Goal: Task Accomplishment & Management: Use online tool/utility

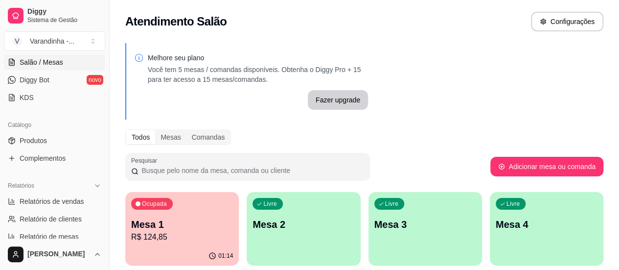
scroll to position [196, 0]
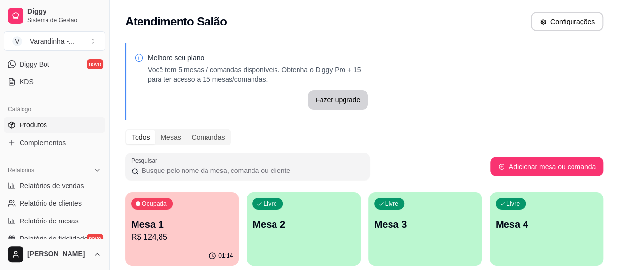
click at [46, 125] on span "Produtos" at bounding box center [33, 125] width 27 height 10
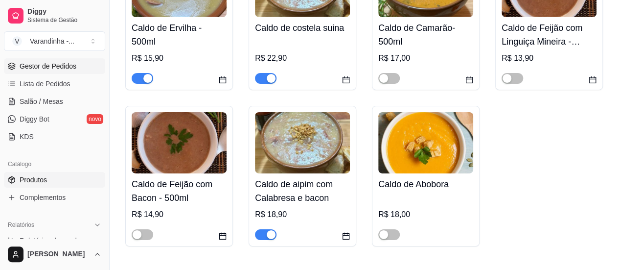
scroll to position [98, 0]
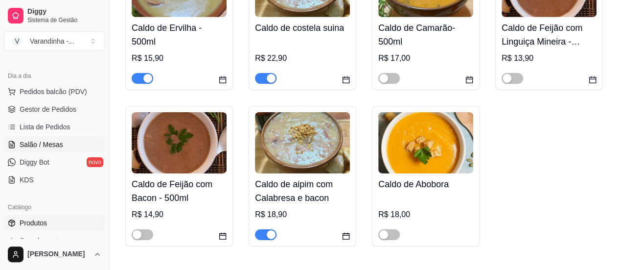
click at [66, 144] on link "Salão / Mesas" at bounding box center [54, 145] width 101 height 16
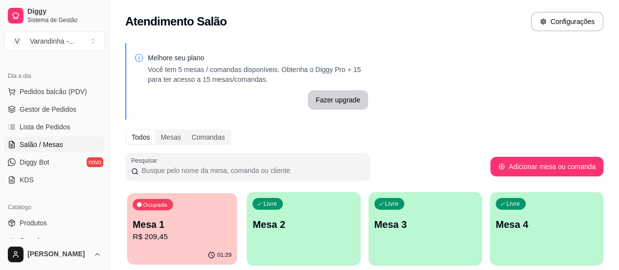
click at [192, 231] on p "Mesa 1" at bounding box center [182, 224] width 99 height 13
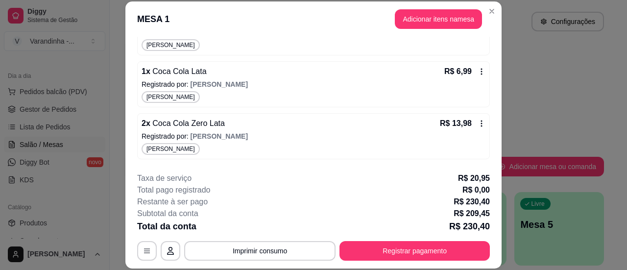
scroll to position [147, 0]
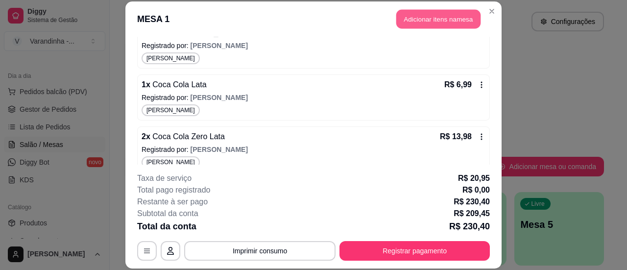
click at [444, 16] on button "Adicionar itens na mesa" at bounding box center [438, 18] width 84 height 19
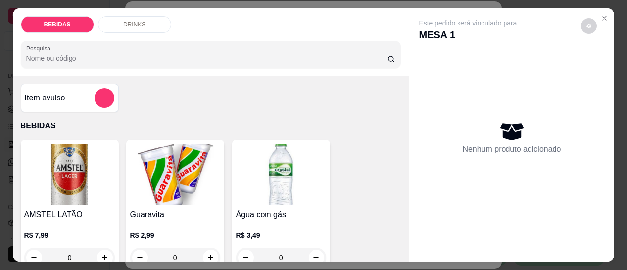
click at [293, 53] on input "Pesquisa" at bounding box center [206, 58] width 361 height 10
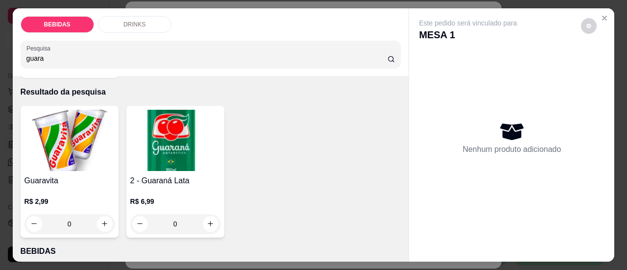
scroll to position [49, 0]
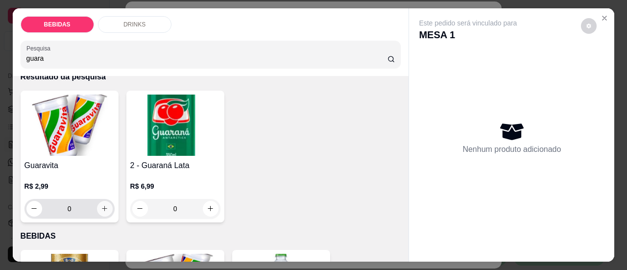
type input "guara"
click at [101, 205] on icon "increase-product-quantity" at bounding box center [104, 208] width 7 height 7
type input "1"
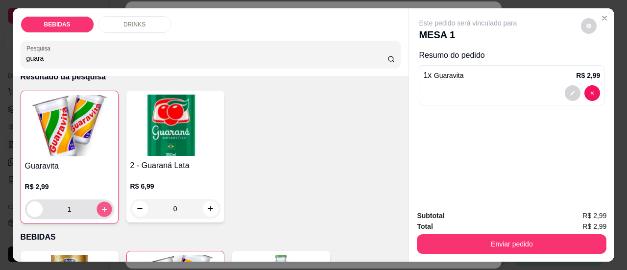
click at [100, 205] on icon "increase-product-quantity" at bounding box center [103, 208] width 7 height 7
type input "2"
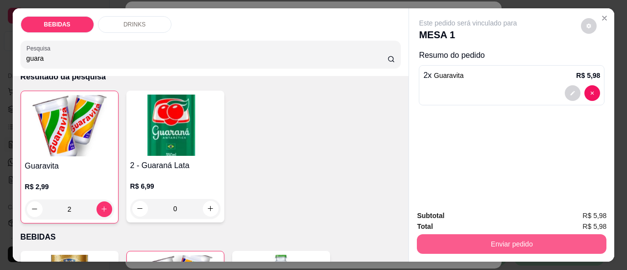
click at [497, 246] on button "Enviar pedido" at bounding box center [511, 244] width 189 height 20
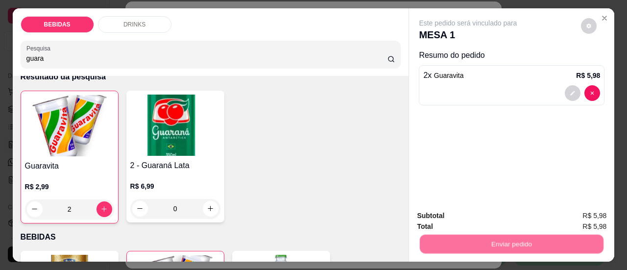
click at [570, 211] on button "Sim, quero registrar" at bounding box center [572, 216] width 73 height 19
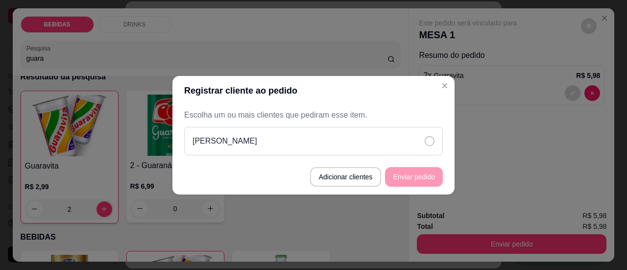
click at [421, 147] on div "[PERSON_NAME]" at bounding box center [313, 141] width 259 height 28
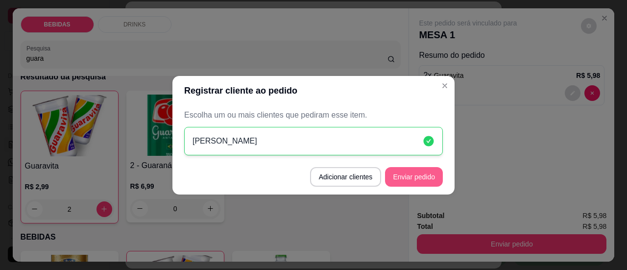
click at [403, 182] on button "Enviar pedido" at bounding box center [414, 177] width 58 height 20
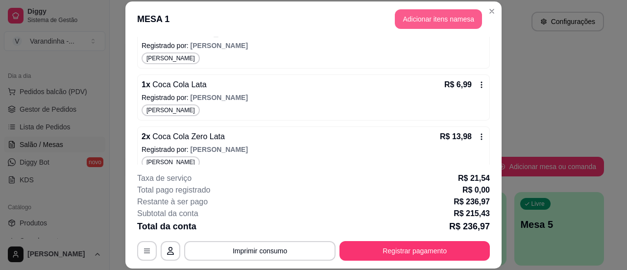
click at [426, 13] on button "Adicionar itens na mesa" at bounding box center [438, 19] width 87 height 20
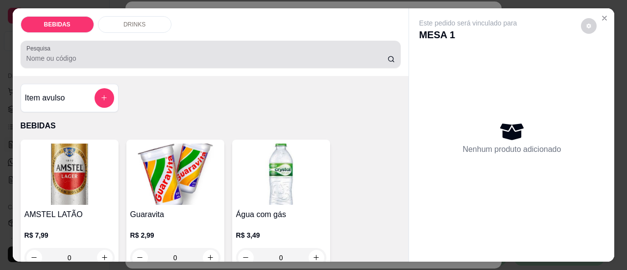
click at [270, 60] on div "Pesquisa" at bounding box center [211, 54] width 380 height 27
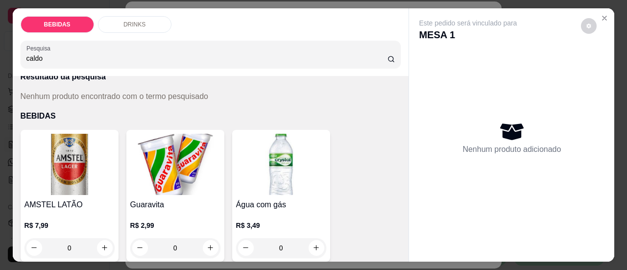
drag, startPoint x: 64, startPoint y: 55, endPoint x: 0, endPoint y: 47, distance: 64.1
click at [0, 47] on div "BEBIDAS DRINKS Pesquisa caldo Item avulso Resultado da pesquisa Nenhum produto …" at bounding box center [313, 135] width 627 height 270
type input "c"
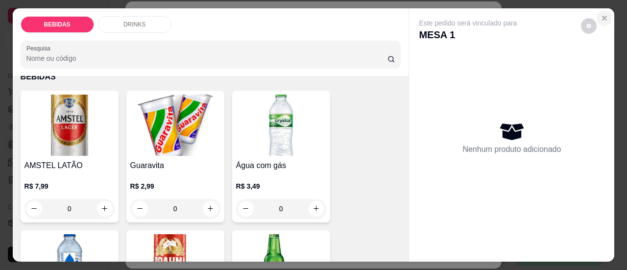
click at [602, 16] on icon "Close" at bounding box center [604, 18] width 4 height 4
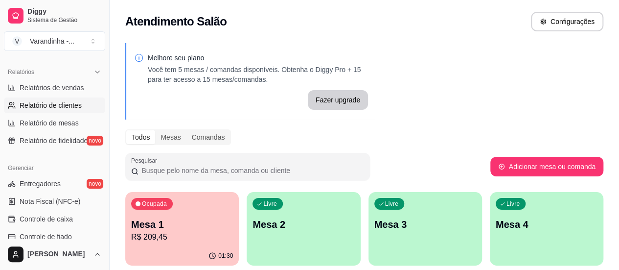
scroll to position [147, 0]
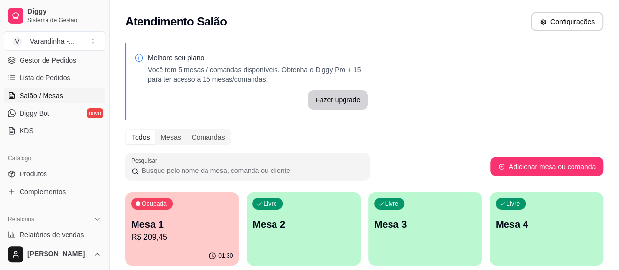
click at [168, 232] on p "R$ 209,45" at bounding box center [182, 237] width 102 height 12
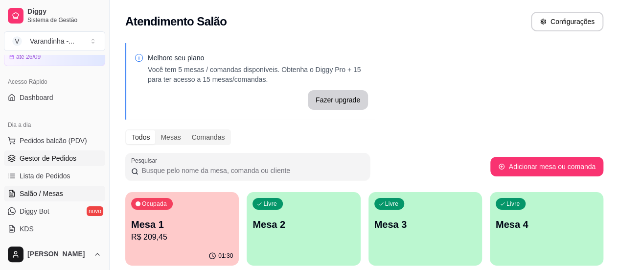
scroll to position [196, 0]
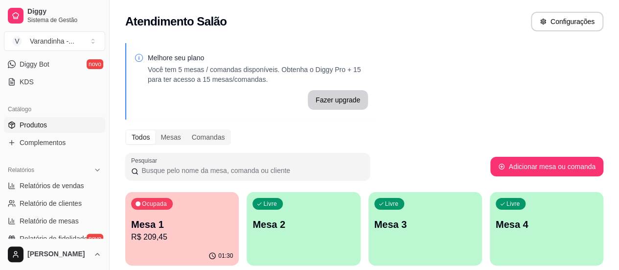
click at [40, 126] on span "Produtos" at bounding box center [33, 125] width 27 height 10
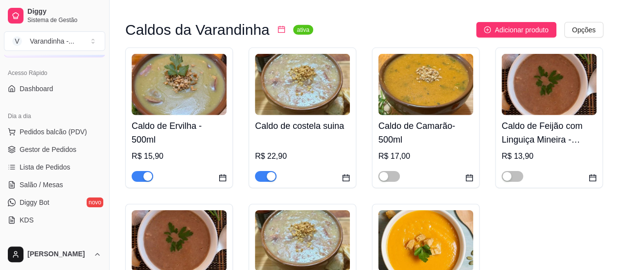
scroll to position [49, 0]
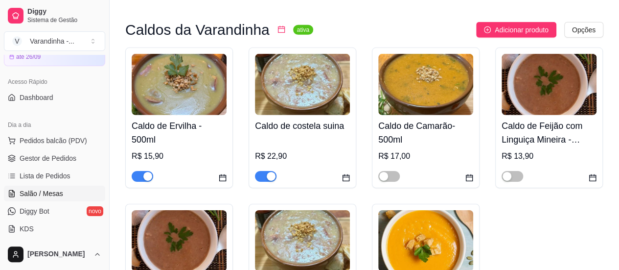
click at [56, 192] on span "Salão / Mesas" at bounding box center [42, 193] width 44 height 10
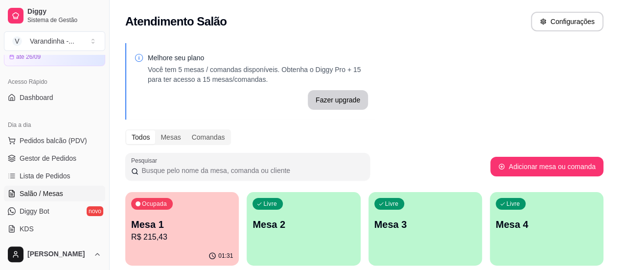
click at [185, 226] on p "Mesa 1" at bounding box center [182, 224] width 102 height 14
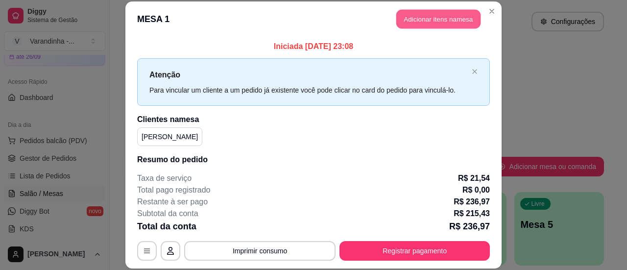
click at [430, 17] on button "Adicionar itens na mesa" at bounding box center [438, 18] width 84 height 19
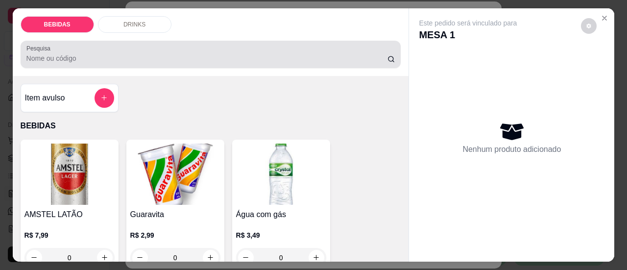
click at [268, 53] on input "Pesquisa" at bounding box center [206, 58] width 361 height 10
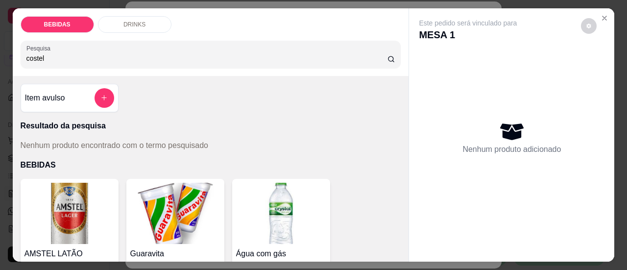
type input "costela"
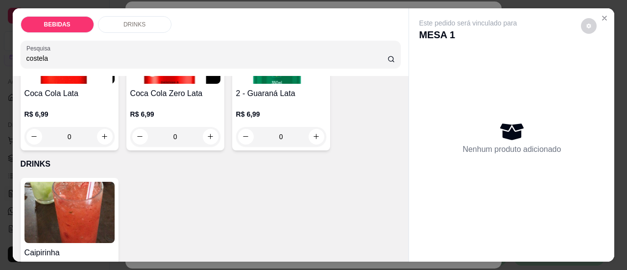
scroll to position [936, 0]
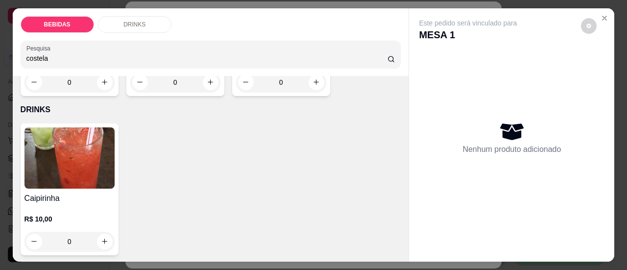
drag, startPoint x: 76, startPoint y: 56, endPoint x: 0, endPoint y: 12, distance: 88.2
click at [0, 12] on div "BEBIDAS DRINKS Pesquisa costela Item avulso Resultado da pesquisa Nenhum produt…" at bounding box center [313, 135] width 627 height 270
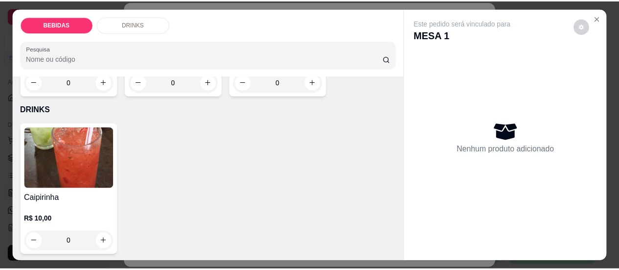
scroll to position [896, 0]
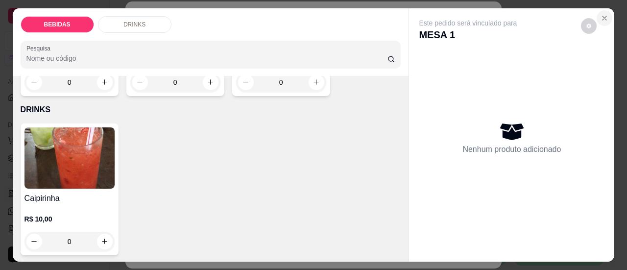
click at [604, 15] on icon "Close" at bounding box center [604, 18] width 8 height 8
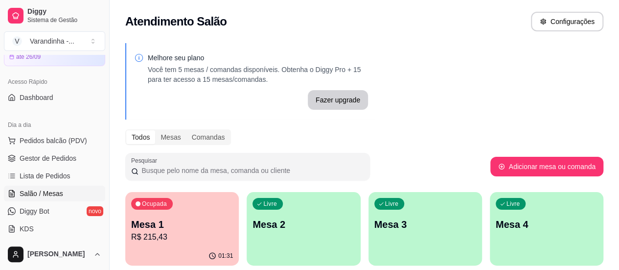
scroll to position [196, 0]
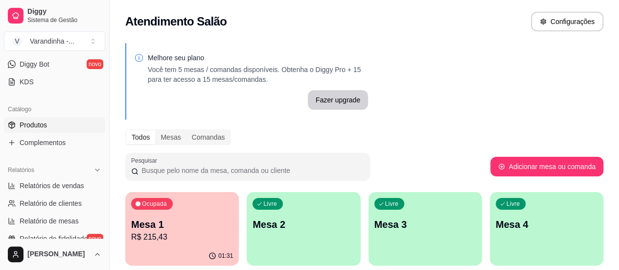
click at [45, 123] on span "Produtos" at bounding box center [33, 125] width 27 height 10
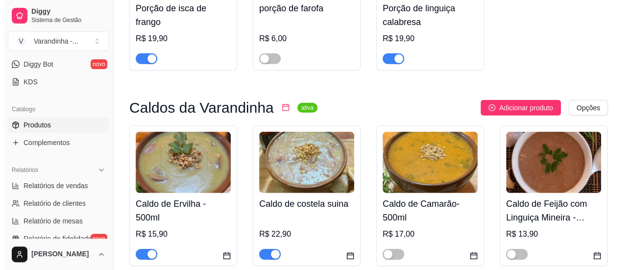
scroll to position [3182, 0]
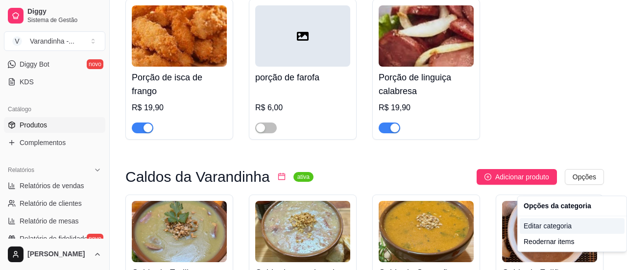
click at [547, 223] on div "Editar categoria" at bounding box center [571, 226] width 105 height 16
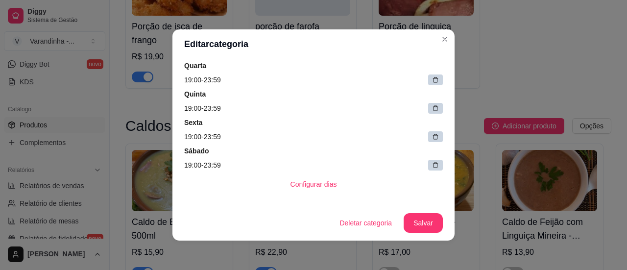
scroll to position [158, 0]
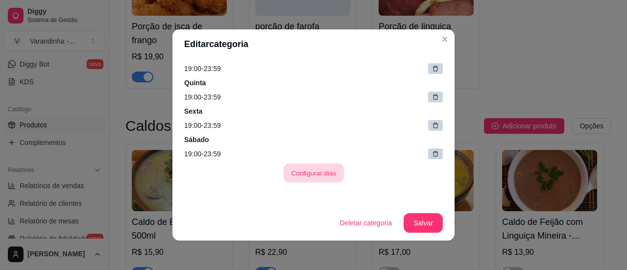
click at [306, 177] on button "Configurar dias" at bounding box center [313, 173] width 60 height 19
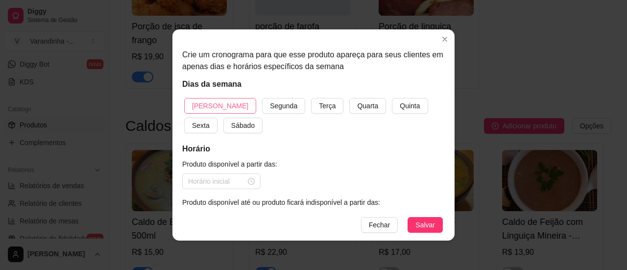
click at [216, 112] on button "[PERSON_NAME]" at bounding box center [220, 106] width 72 height 16
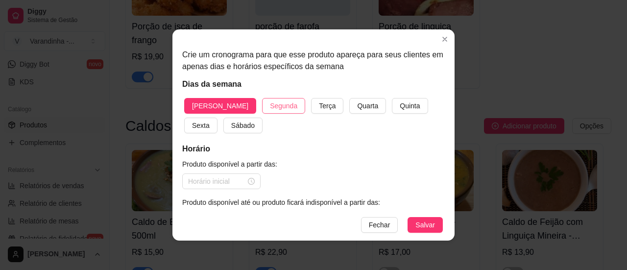
click at [270, 106] on span "Segunda" at bounding box center [283, 105] width 27 height 11
click at [319, 106] on span "Terça" at bounding box center [327, 105] width 17 height 11
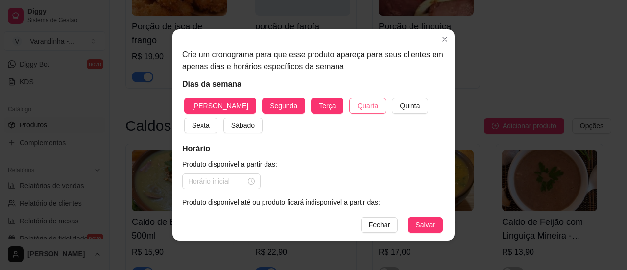
drag, startPoint x: 339, startPoint y: 108, endPoint x: 387, endPoint y: 109, distance: 48.5
click at [357, 108] on span "Quarta" at bounding box center [367, 105] width 21 height 11
click at [392, 109] on button "Quinta" at bounding box center [410, 106] width 36 height 16
drag, startPoint x: 418, startPoint y: 109, endPoint x: 409, endPoint y: 112, distance: 8.7
click at [210, 120] on span "Sexta" at bounding box center [201, 125] width 18 height 11
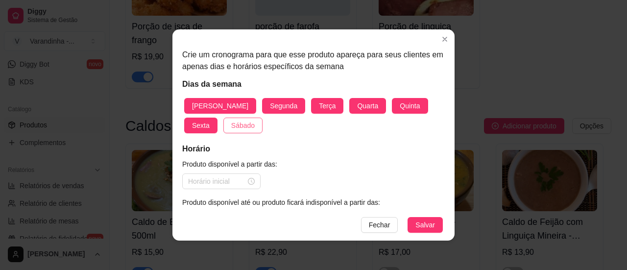
click at [231, 125] on span "Sábado" at bounding box center [243, 125] width 24 height 11
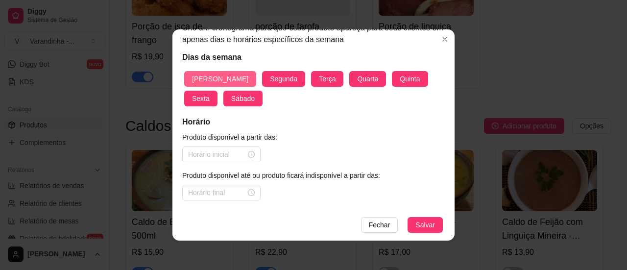
click at [198, 77] on span "[PERSON_NAME]" at bounding box center [220, 78] width 56 height 11
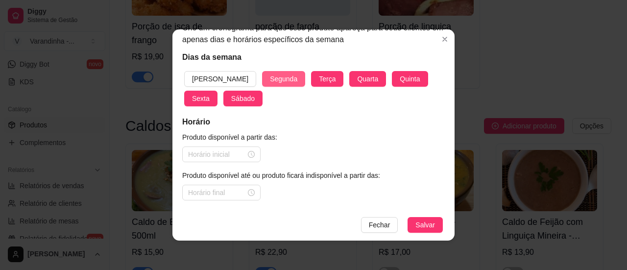
click at [270, 77] on span "Segunda" at bounding box center [283, 78] width 27 height 11
click at [319, 80] on span "Terça" at bounding box center [327, 78] width 17 height 11
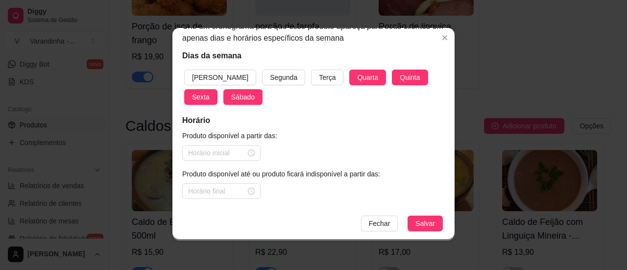
scroll to position [2, 0]
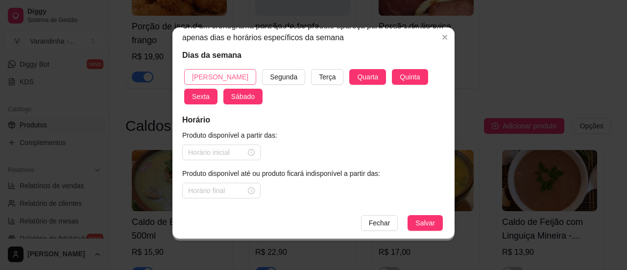
click at [196, 74] on span "[PERSON_NAME]" at bounding box center [220, 76] width 56 height 11
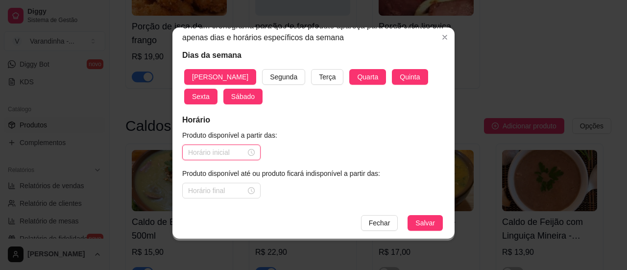
click at [221, 156] on input at bounding box center [217, 152] width 58 height 11
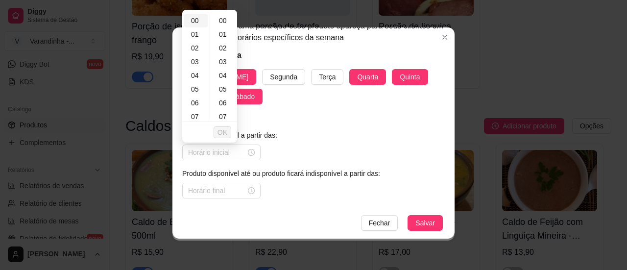
click at [198, 19] on div "00" at bounding box center [196, 21] width 24 height 14
click at [216, 21] on div "00" at bounding box center [224, 21] width 24 height 14
click at [193, 54] on div "19" at bounding box center [196, 58] width 24 height 14
type input "19:00"
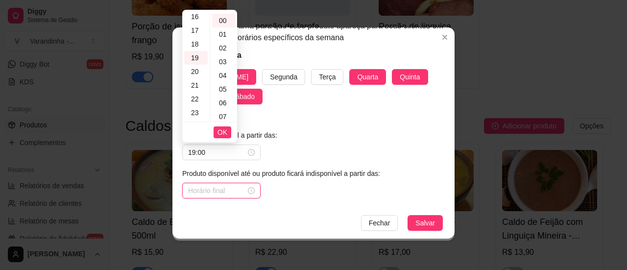
click at [211, 188] on input at bounding box center [217, 190] width 58 height 11
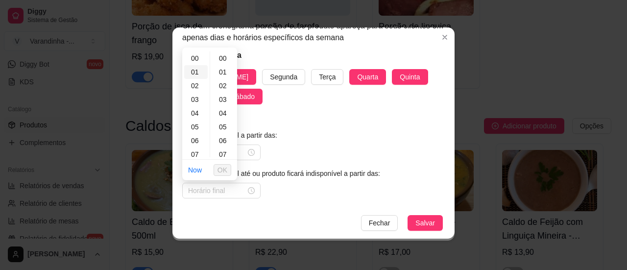
click at [189, 71] on div "01" at bounding box center [196, 72] width 24 height 14
click at [192, 73] on div "02" at bounding box center [196, 72] width 24 height 14
type input "02:00"
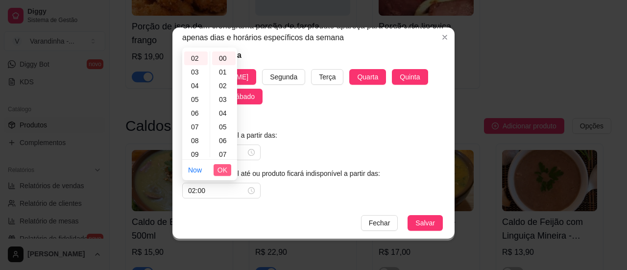
click at [219, 168] on span "OK" at bounding box center [222, 170] width 10 height 11
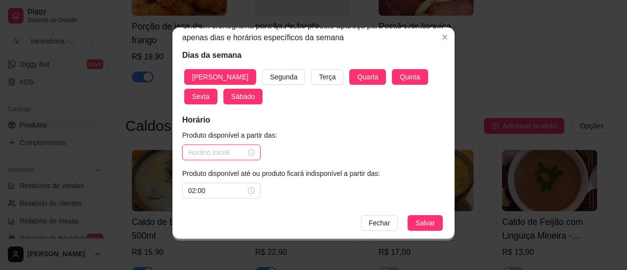
click at [225, 150] on input at bounding box center [217, 152] width 58 height 11
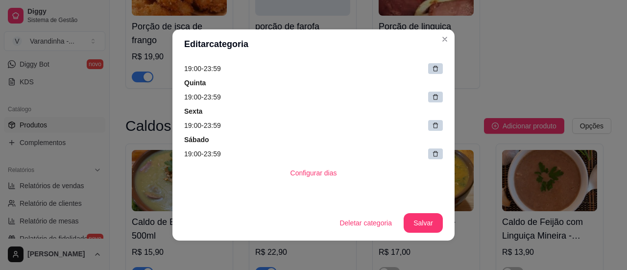
scroll to position [2, 0]
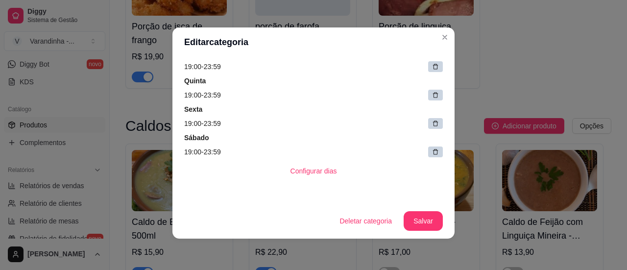
click at [432, 152] on icon at bounding box center [435, 151] width 7 height 7
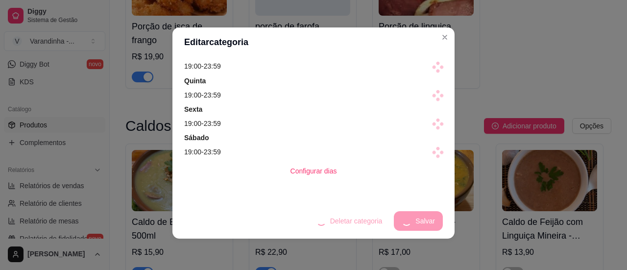
scroll to position [130, 0]
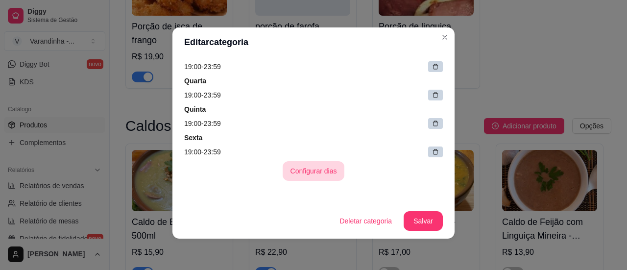
click at [323, 172] on button "Configurar dias" at bounding box center [313, 171] width 62 height 20
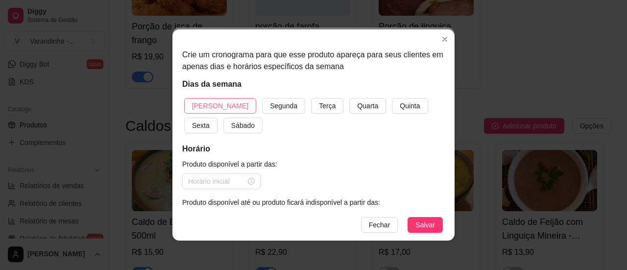
click at [203, 107] on span "[PERSON_NAME]" at bounding box center [220, 105] width 56 height 11
click at [357, 109] on span "Quarta" at bounding box center [367, 105] width 21 height 11
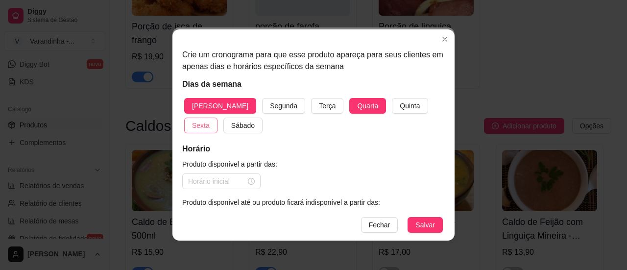
drag, startPoint x: 369, startPoint y: 105, endPoint x: 417, endPoint y: 107, distance: 48.0
click at [400, 105] on span "Quinta" at bounding box center [410, 105] width 20 height 11
click at [430, 106] on div "Domingo Segunda Terça Quarta Quinta Sexta Sábado" at bounding box center [313, 115] width 262 height 35
click at [217, 118] on button "Sexta" at bounding box center [200, 126] width 33 height 16
click at [231, 130] on span "Sábado" at bounding box center [243, 125] width 24 height 11
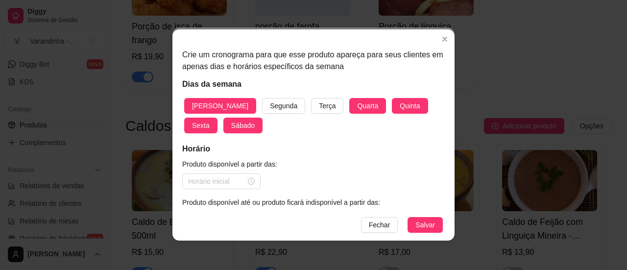
scroll to position [27, 0]
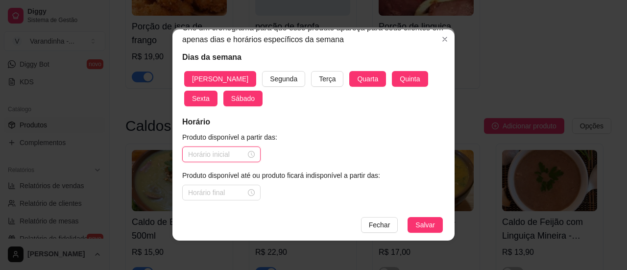
click at [219, 149] on input at bounding box center [217, 154] width 58 height 11
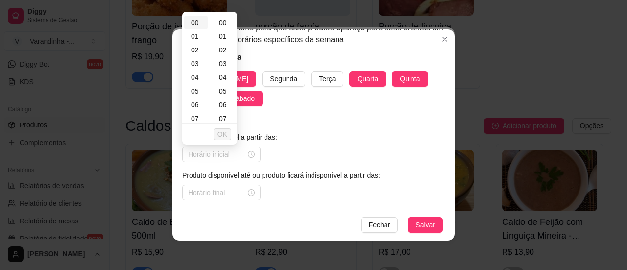
click at [192, 19] on div "00" at bounding box center [196, 23] width 24 height 14
type input "00:00"
click at [215, 20] on div "00" at bounding box center [224, 23] width 24 height 14
click at [212, 193] on input at bounding box center [217, 192] width 58 height 11
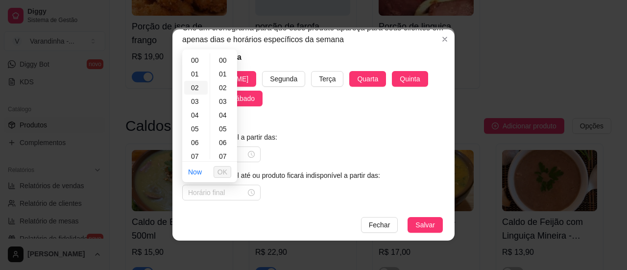
click at [194, 87] on div "02" at bounding box center [196, 88] width 24 height 14
type input "02:00"
click at [220, 61] on div "00" at bounding box center [224, 60] width 24 height 14
click at [219, 169] on span "OK" at bounding box center [222, 171] width 10 height 11
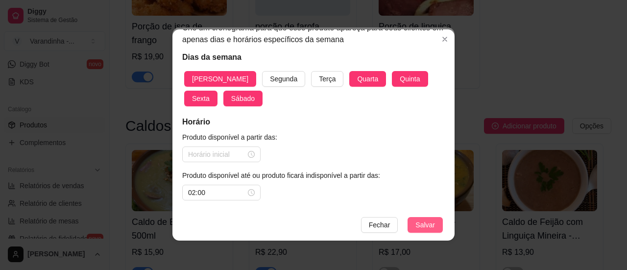
click at [418, 225] on span "Salvar" at bounding box center [425, 224] width 20 height 11
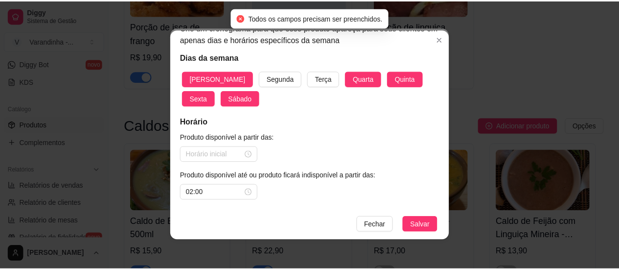
scroll to position [2, 0]
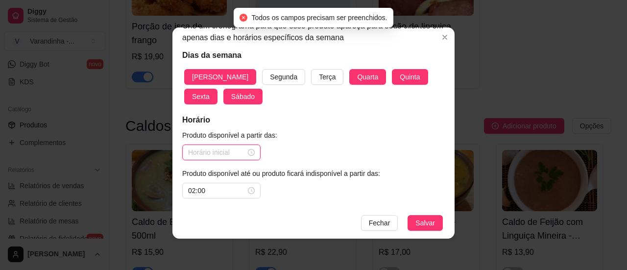
click at [202, 148] on input at bounding box center [217, 152] width 58 height 11
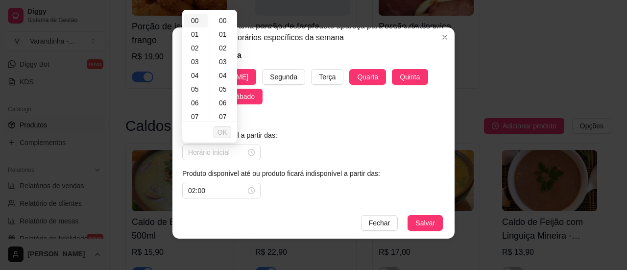
click at [195, 19] on div "00" at bounding box center [196, 21] width 24 height 14
type input "00:00"
click at [219, 20] on div "00" at bounding box center [224, 21] width 24 height 14
click at [223, 131] on span "OK" at bounding box center [222, 132] width 10 height 11
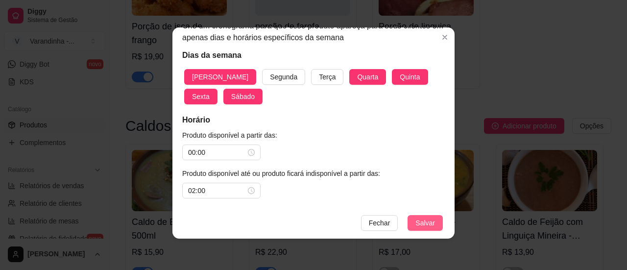
click at [417, 225] on span "Salvar" at bounding box center [425, 222] width 20 height 11
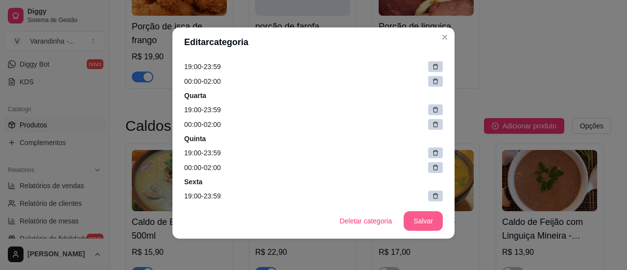
click at [414, 221] on button "Salvar" at bounding box center [422, 221] width 39 height 20
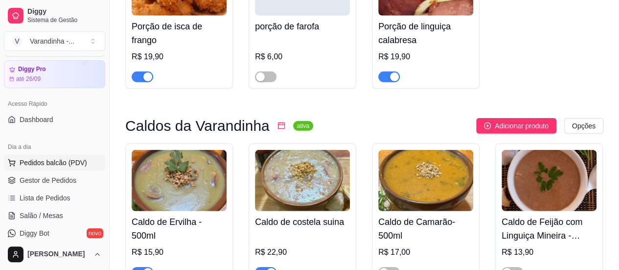
scroll to position [49, 0]
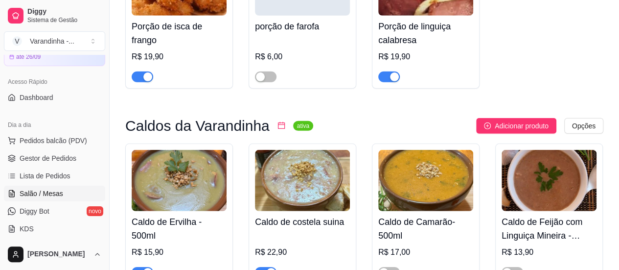
click at [52, 195] on span "Salão / Mesas" at bounding box center [42, 193] width 44 height 10
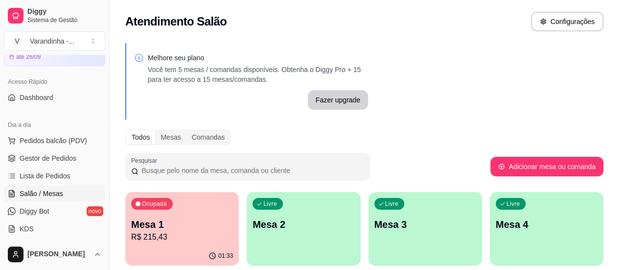
click at [177, 230] on p "Mesa 1" at bounding box center [182, 224] width 102 height 14
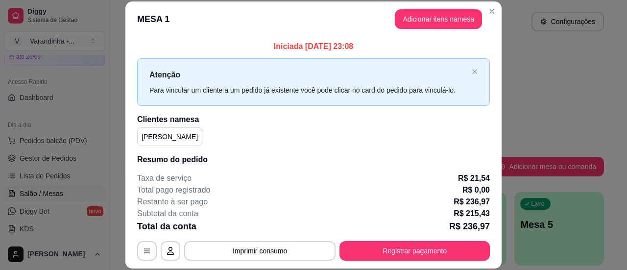
click at [419, 20] on button "Adicionar itens na mesa" at bounding box center [438, 19] width 87 height 20
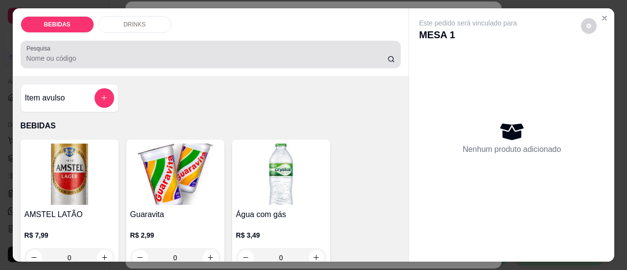
click at [285, 57] on input "Pesquisa" at bounding box center [206, 58] width 361 height 10
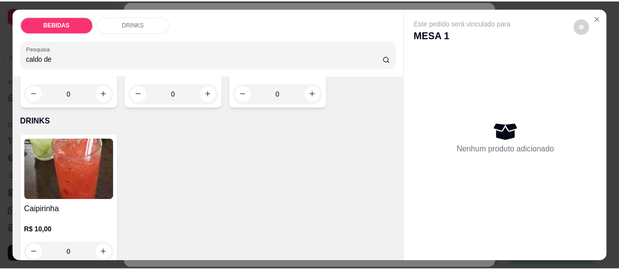
scroll to position [936, 0]
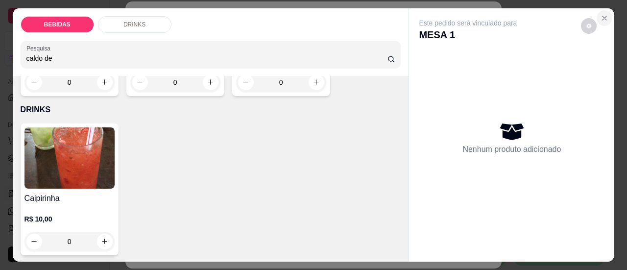
type input "caldo de"
click at [600, 15] on icon "Close" at bounding box center [604, 18] width 8 height 8
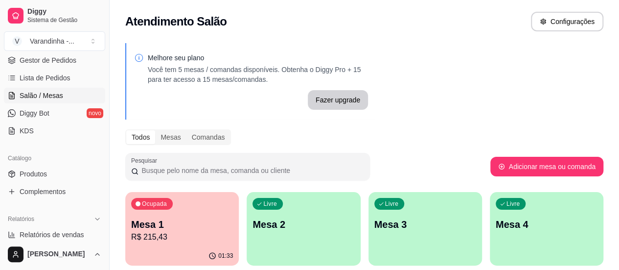
scroll to position [196, 0]
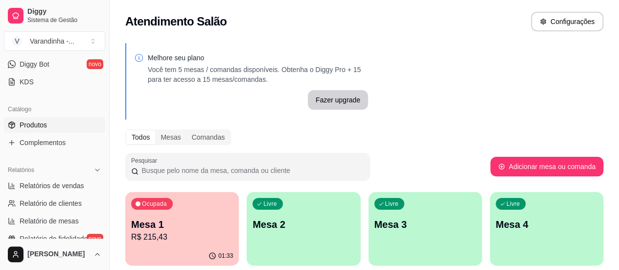
click at [29, 126] on span "Produtos" at bounding box center [33, 125] width 27 height 10
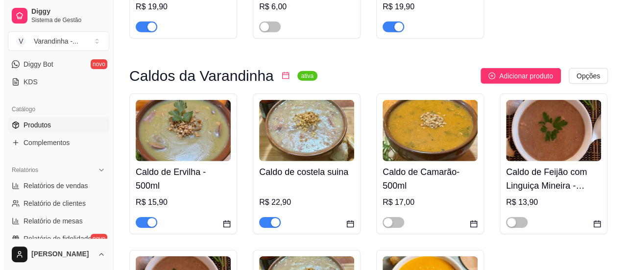
scroll to position [3329, 0]
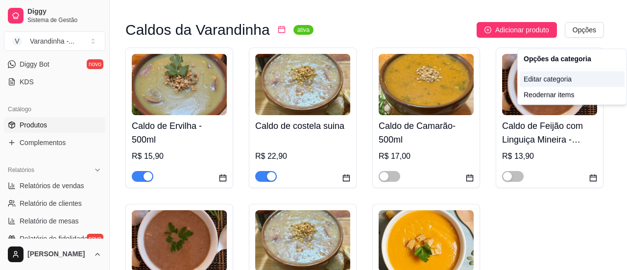
click at [543, 82] on div "Editar categoria" at bounding box center [571, 79] width 105 height 16
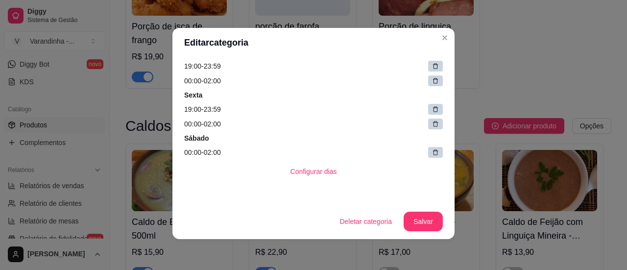
scroll to position [2, 0]
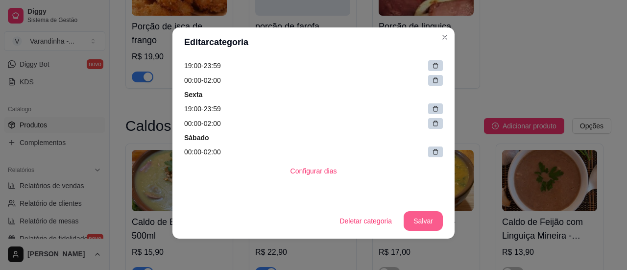
click at [413, 220] on button "Salvar" at bounding box center [422, 221] width 39 height 20
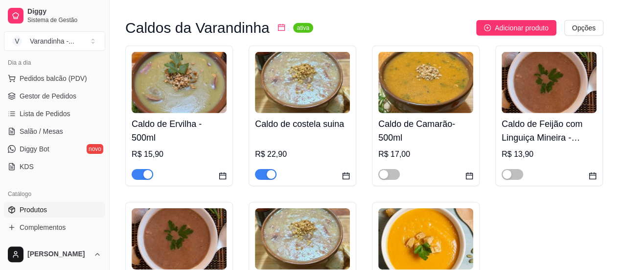
scroll to position [98, 0]
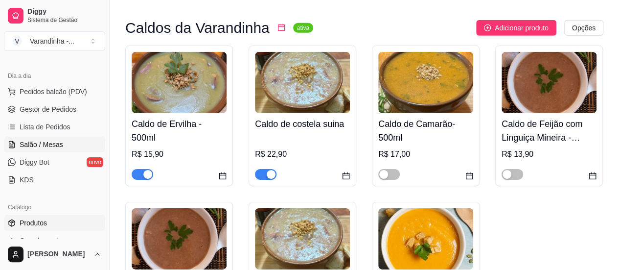
click at [50, 148] on span "Salão / Mesas" at bounding box center [42, 145] width 44 height 10
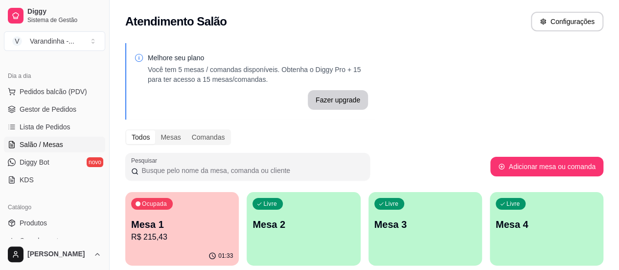
click at [177, 214] on div "Ocupada Mesa 1 R$ 215,43" at bounding box center [182, 219] width 114 height 54
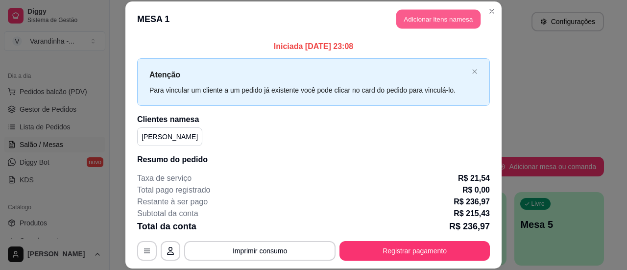
click at [427, 15] on button "Adicionar itens na mesa" at bounding box center [438, 18] width 84 height 19
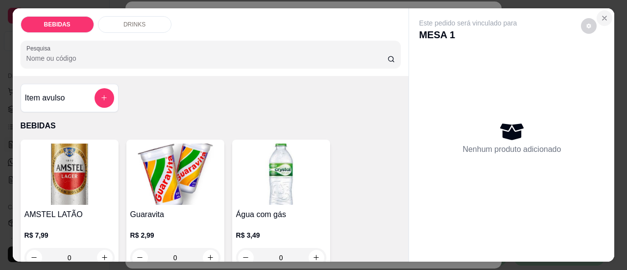
click at [604, 16] on icon "Close" at bounding box center [604, 18] width 8 height 8
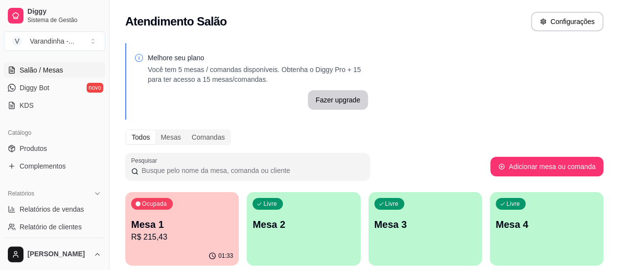
scroll to position [245, 0]
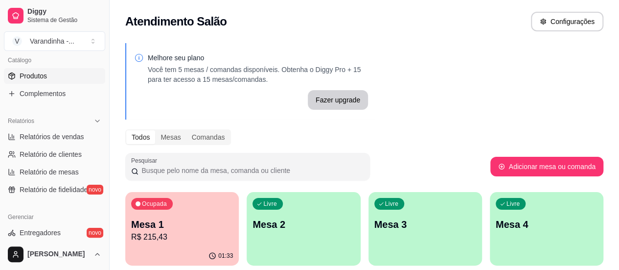
click at [45, 75] on span "Produtos" at bounding box center [33, 76] width 27 height 10
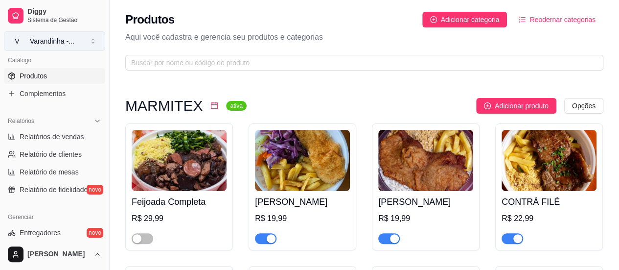
click at [38, 35] on button "V [GEOGRAPHIC_DATA] - ..." at bounding box center [54, 41] width 101 height 20
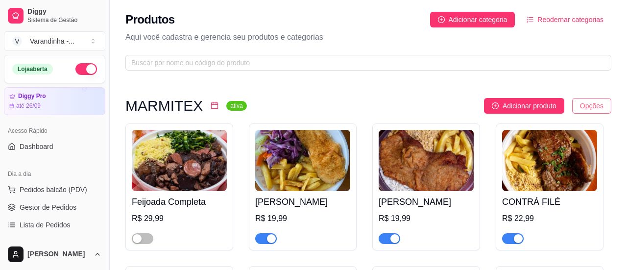
click at [581, 105] on html "Diggy Sistema de Gestão V [GEOGRAPHIC_DATA] - ... Loja aberta Diggy Pro até 26/…" at bounding box center [313, 135] width 627 height 270
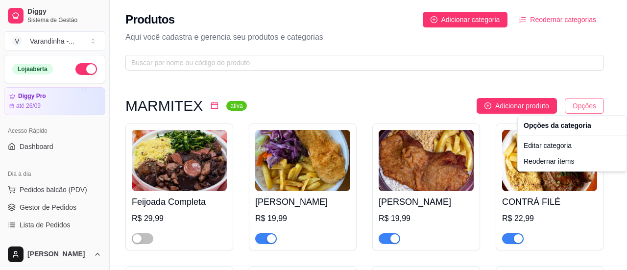
click at [581, 105] on html "Diggy Sistema de Gestão V [GEOGRAPHIC_DATA] - ... Loja aberta Diggy Pro até 26/…" at bounding box center [313, 135] width 627 height 270
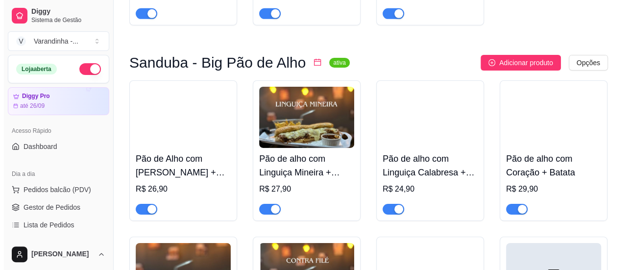
scroll to position [1616, 0]
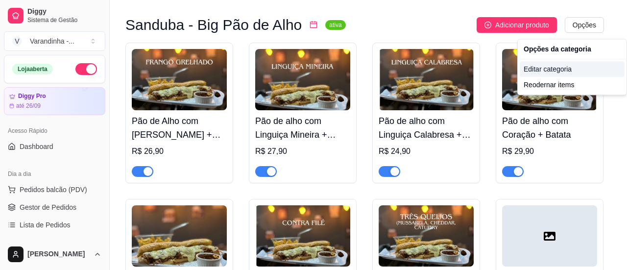
click at [558, 71] on div "Editar categoria" at bounding box center [571, 69] width 105 height 16
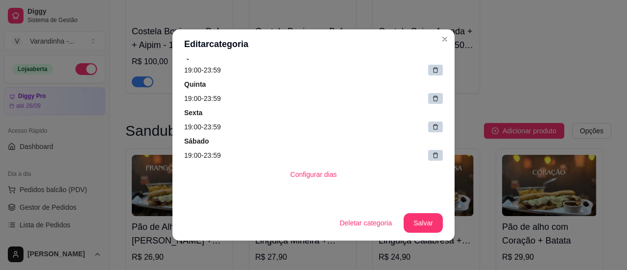
scroll to position [158, 0]
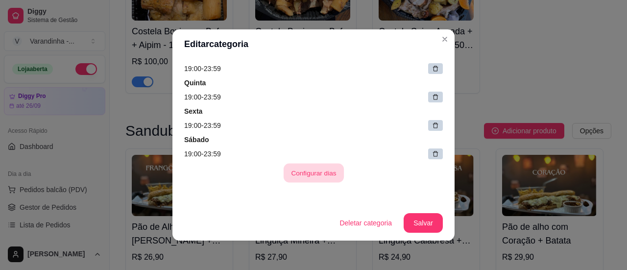
click at [311, 166] on button "Configurar dias" at bounding box center [313, 173] width 60 height 19
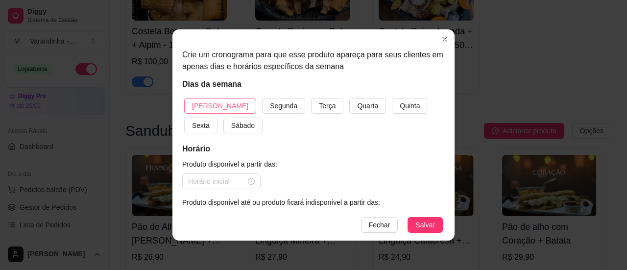
click at [212, 109] on span "[PERSON_NAME]" at bounding box center [220, 105] width 56 height 11
click at [357, 106] on span "Quarta" at bounding box center [367, 105] width 21 height 11
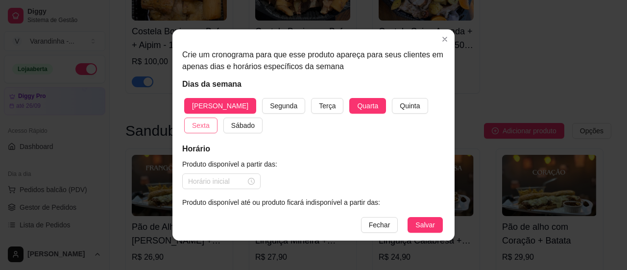
drag, startPoint x: 367, startPoint y: 107, endPoint x: 404, endPoint y: 109, distance: 37.3
click at [400, 107] on span "Quinta" at bounding box center [410, 105] width 20 height 11
click at [210, 120] on span "Sexta" at bounding box center [201, 125] width 18 height 11
click at [231, 124] on span "Sábado" at bounding box center [243, 125] width 24 height 11
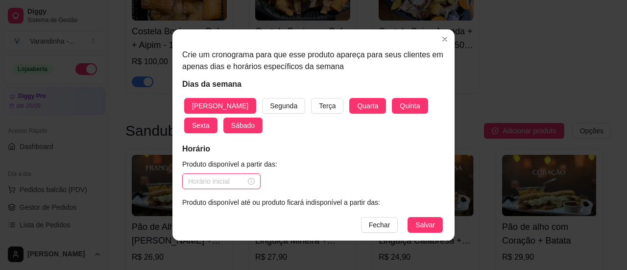
click at [216, 179] on input at bounding box center [217, 181] width 58 height 11
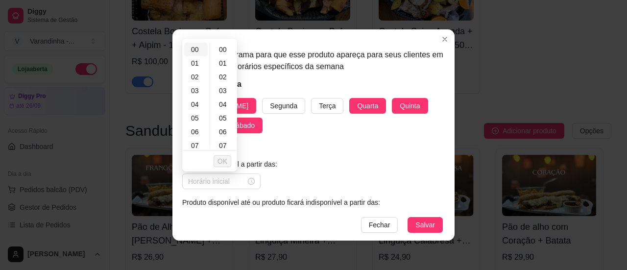
click at [191, 48] on div "00" at bounding box center [196, 50] width 24 height 14
type input "00:00"
click at [213, 52] on div "00" at bounding box center [224, 50] width 24 height 14
click at [220, 158] on span "OK" at bounding box center [222, 161] width 10 height 11
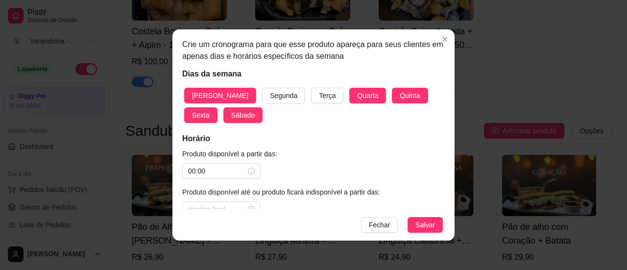
scroll to position [27, 0]
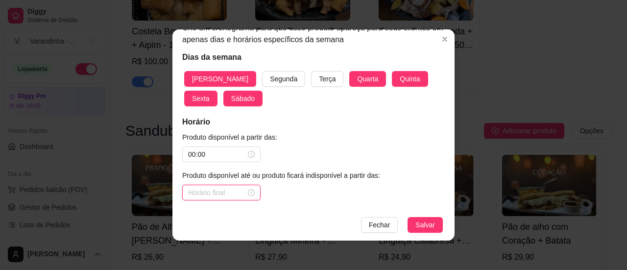
click at [218, 196] on input at bounding box center [217, 192] width 58 height 11
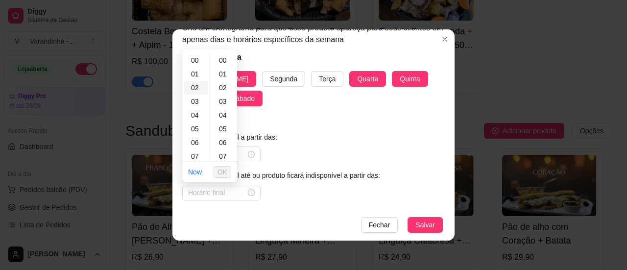
click at [191, 83] on div "02" at bounding box center [196, 88] width 24 height 14
type input "02:00"
click at [217, 58] on div "00" at bounding box center [224, 60] width 24 height 14
click at [220, 172] on span "OK" at bounding box center [222, 171] width 10 height 11
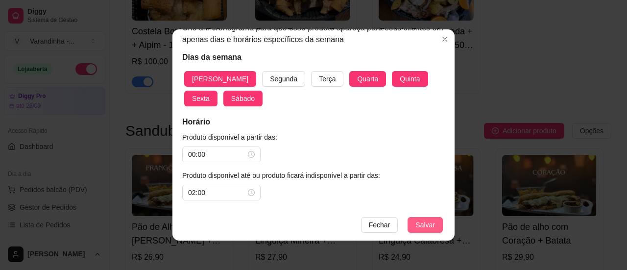
click at [429, 228] on span "Salvar" at bounding box center [425, 224] width 20 height 11
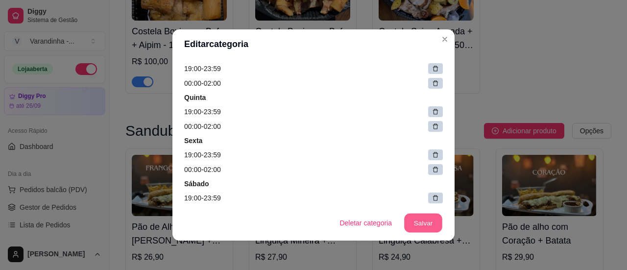
click at [429, 228] on button "Salvar" at bounding box center [423, 222] width 38 height 19
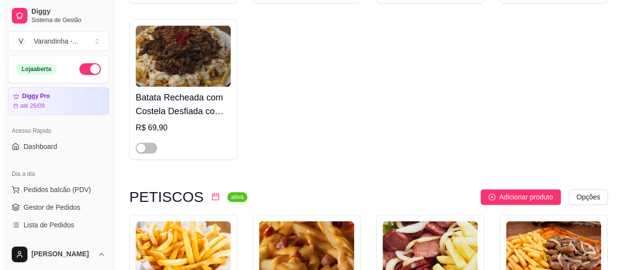
scroll to position [2440, 0]
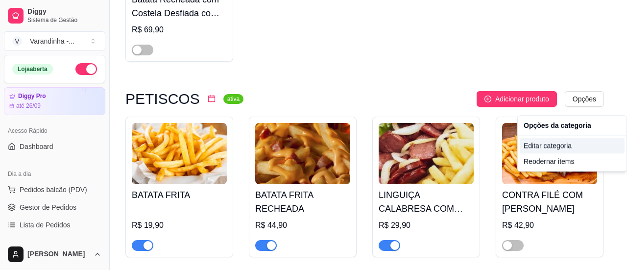
click at [560, 143] on div "Editar categoria" at bounding box center [571, 146] width 105 height 16
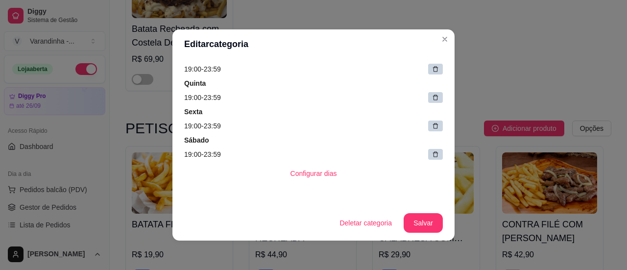
scroll to position [201, 0]
click at [318, 175] on button "Configurar dias" at bounding box center [313, 173] width 60 height 19
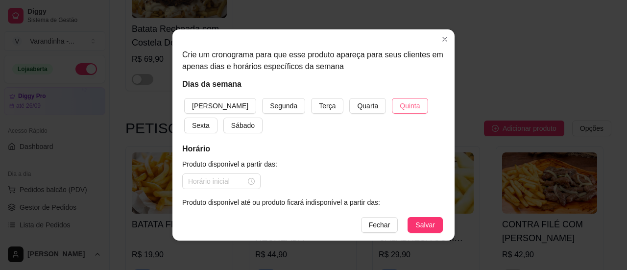
drag, startPoint x: 332, startPoint y: 104, endPoint x: 361, endPoint y: 106, distance: 29.0
click at [357, 104] on span "Quarta" at bounding box center [367, 105] width 21 height 11
drag, startPoint x: 362, startPoint y: 106, endPoint x: 390, endPoint y: 107, distance: 27.4
click at [392, 106] on button "Quinta" at bounding box center [410, 106] width 36 height 16
click at [217, 118] on div "Sexta" at bounding box center [199, 126] width 35 height 16
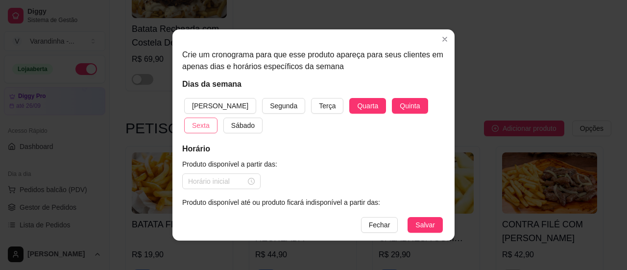
click at [210, 120] on span "Sexta" at bounding box center [201, 125] width 18 height 11
drag, startPoint x: 210, startPoint y: 122, endPoint x: 212, endPoint y: 100, distance: 22.1
click at [231, 121] on span "Sábado" at bounding box center [243, 125] width 24 height 11
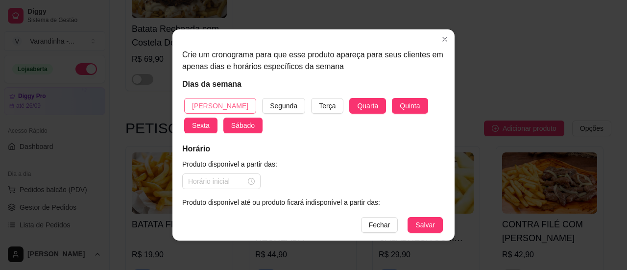
click at [212, 100] on span "[PERSON_NAME]" at bounding box center [220, 105] width 56 height 11
click at [212, 187] on div at bounding box center [221, 181] width 78 height 16
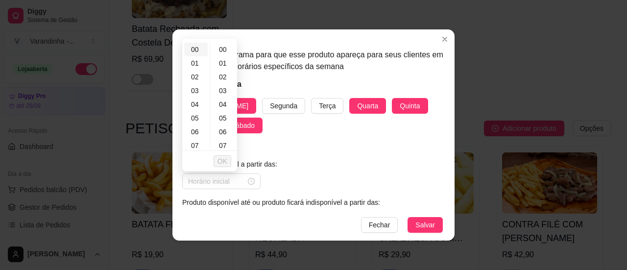
click at [190, 45] on div "00" at bounding box center [196, 50] width 24 height 14
type input "00:00"
click at [223, 46] on div "00" at bounding box center [224, 50] width 24 height 14
click at [220, 168] on li "OK" at bounding box center [222, 161] width 18 height 21
click at [221, 164] on span "OK" at bounding box center [222, 161] width 10 height 11
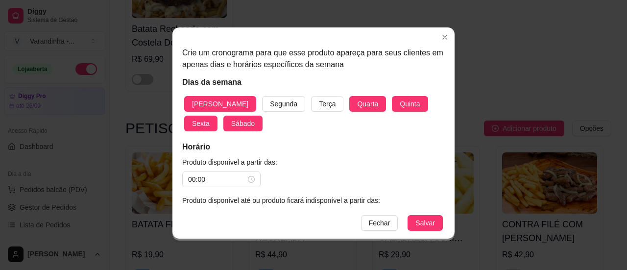
scroll to position [27, 0]
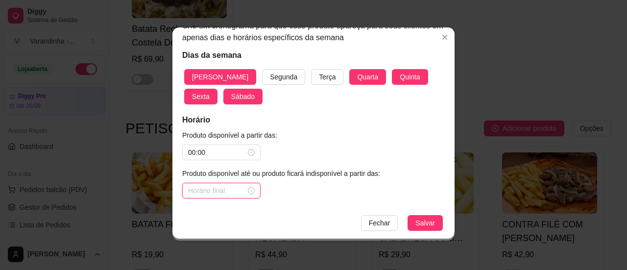
click at [209, 187] on input at bounding box center [217, 190] width 58 height 11
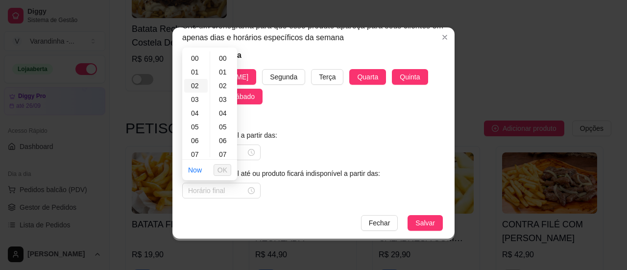
click at [189, 82] on div "02" at bounding box center [196, 86] width 24 height 14
type input "02:00"
click at [223, 53] on div "00" at bounding box center [224, 58] width 24 height 14
click at [222, 169] on span "OK" at bounding box center [222, 170] width 10 height 11
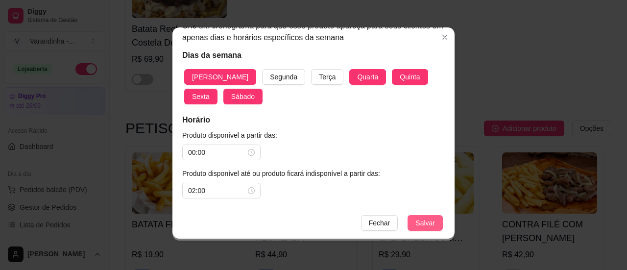
click at [417, 222] on span "Salvar" at bounding box center [425, 222] width 20 height 11
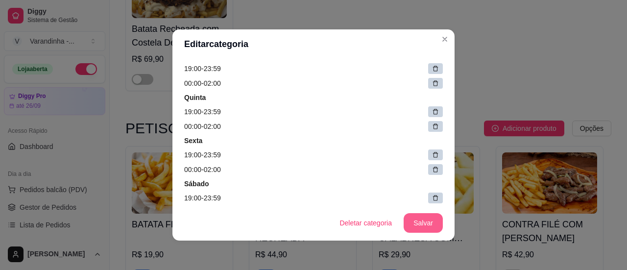
click at [417, 222] on button "Salvar" at bounding box center [422, 223] width 39 height 20
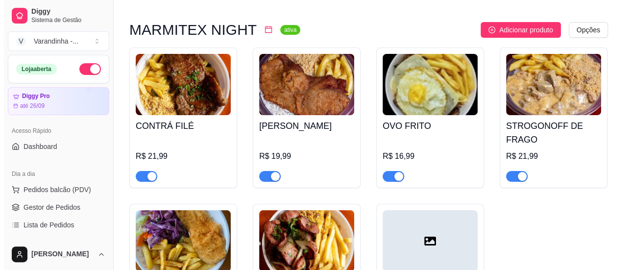
scroll to position [3684, 0]
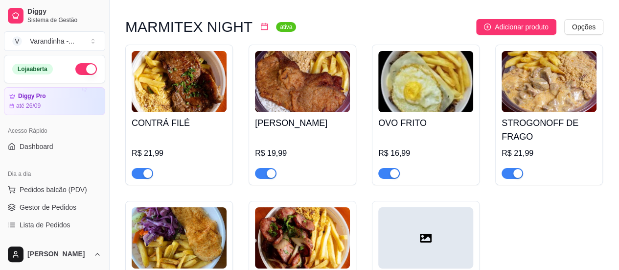
drag, startPoint x: 608, startPoint y: 27, endPoint x: 586, endPoint y: 35, distance: 23.4
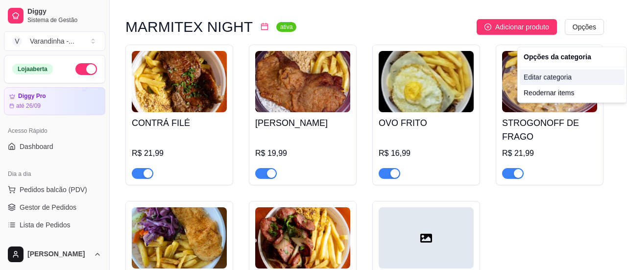
click at [545, 75] on div "Editar categoria" at bounding box center [571, 77] width 105 height 16
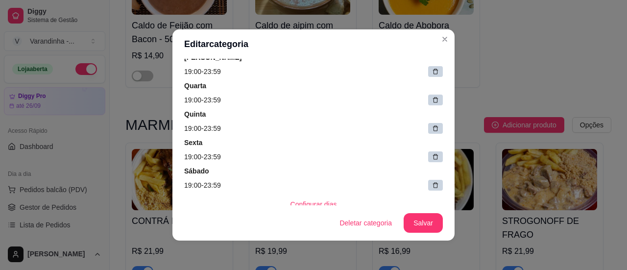
scroll to position [158, 0]
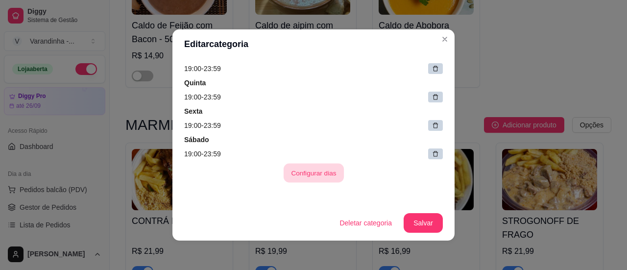
click at [299, 172] on button "Configurar dias" at bounding box center [313, 173] width 60 height 19
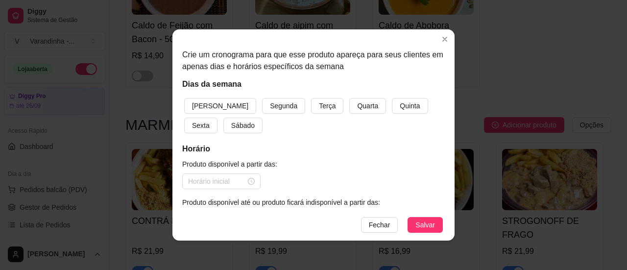
drag, startPoint x: 324, startPoint y: 103, endPoint x: 353, endPoint y: 105, distance: 29.0
click at [357, 103] on span "Quarta" at bounding box center [367, 105] width 21 height 11
drag, startPoint x: 365, startPoint y: 102, endPoint x: 370, endPoint y: 102, distance: 5.4
click at [400, 102] on span "Quinta" at bounding box center [410, 105] width 20 height 11
click at [217, 118] on button "Sexta" at bounding box center [200, 126] width 33 height 16
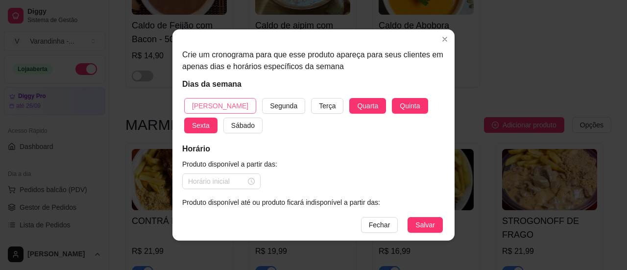
drag, startPoint x: 196, startPoint y: 125, endPoint x: 211, endPoint y: 103, distance: 25.8
click at [231, 124] on span "Sábado" at bounding box center [243, 125] width 24 height 11
click at [212, 100] on span "[PERSON_NAME]" at bounding box center [220, 105] width 56 height 11
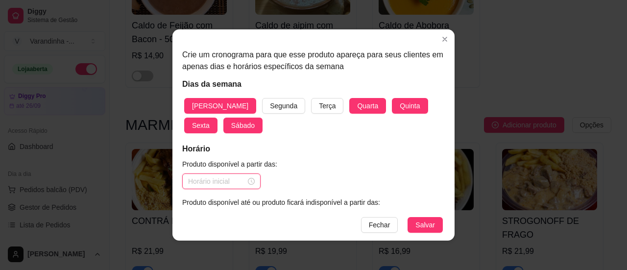
click at [235, 178] on input at bounding box center [217, 181] width 58 height 11
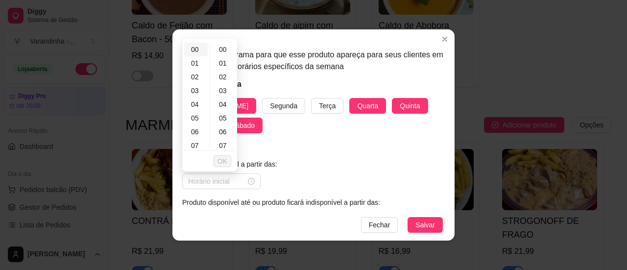
click at [198, 50] on div "00" at bounding box center [196, 50] width 24 height 14
type input "00:00"
click at [212, 48] on div "00" at bounding box center [224, 50] width 24 height 14
click at [223, 160] on span "OK" at bounding box center [222, 161] width 10 height 11
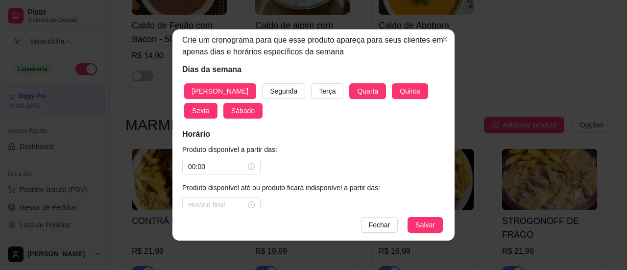
scroll to position [27, 0]
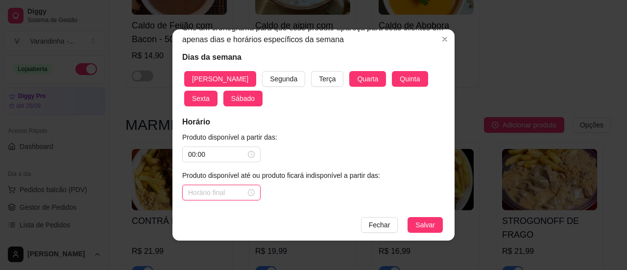
click at [228, 192] on input at bounding box center [217, 192] width 58 height 11
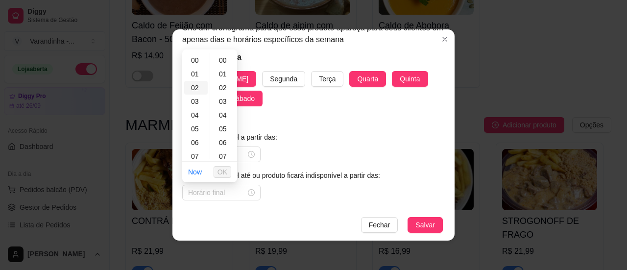
click at [190, 88] on div "02" at bounding box center [196, 88] width 24 height 14
type input "02:00"
click at [214, 58] on div "00" at bounding box center [224, 60] width 24 height 14
click at [218, 167] on span "OK" at bounding box center [222, 171] width 10 height 11
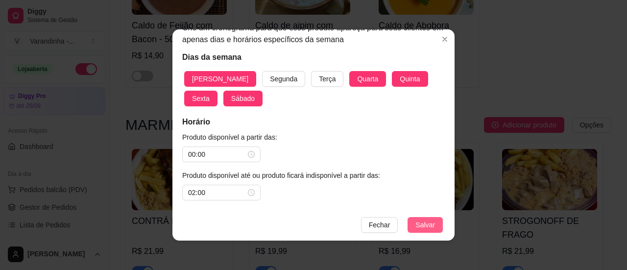
click at [423, 227] on span "Salvar" at bounding box center [425, 224] width 20 height 11
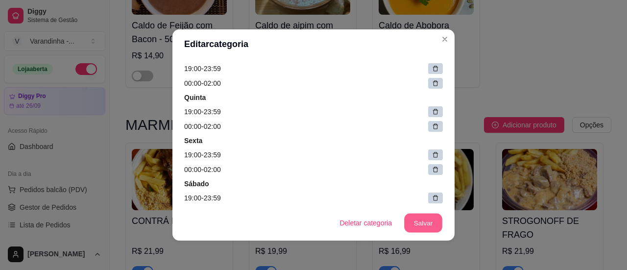
click at [423, 227] on button "Salvar" at bounding box center [423, 222] width 38 height 19
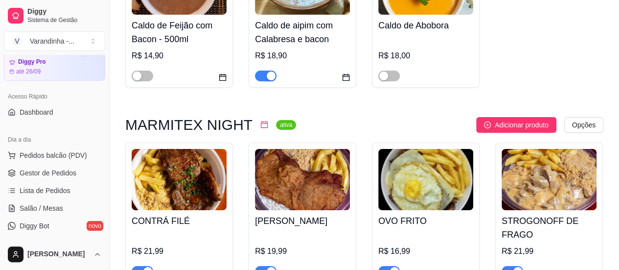
scroll to position [49, 0]
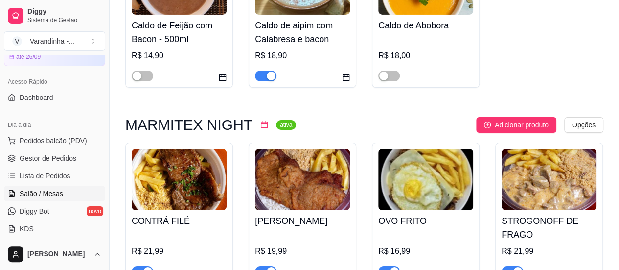
click at [31, 192] on span "Salão / Mesas" at bounding box center [42, 193] width 44 height 10
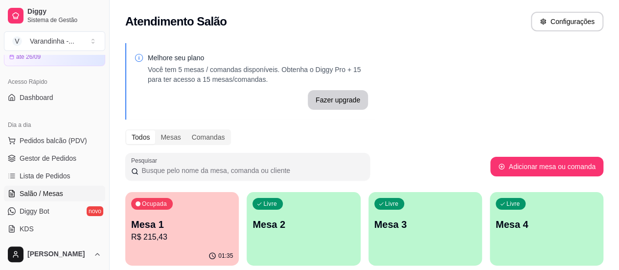
click at [149, 228] on p "Mesa 1" at bounding box center [182, 224] width 102 height 14
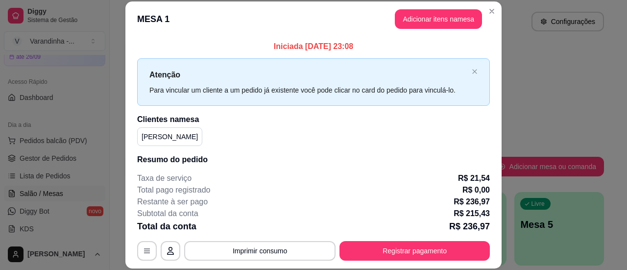
click at [415, 28] on header "MESA 1 Adicionar itens na mesa" at bounding box center [313, 18] width 376 height 35
click at [418, 22] on button "Adicionar itens na mesa" at bounding box center [438, 19] width 87 height 20
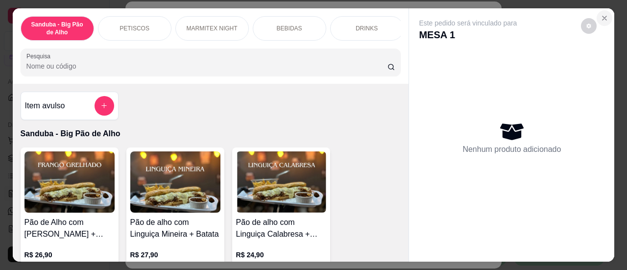
click at [601, 17] on icon "Close" at bounding box center [604, 18] width 8 height 8
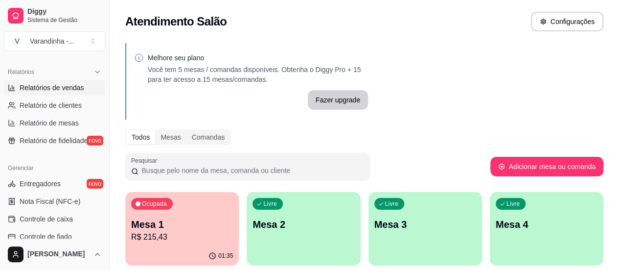
scroll to position [147, 0]
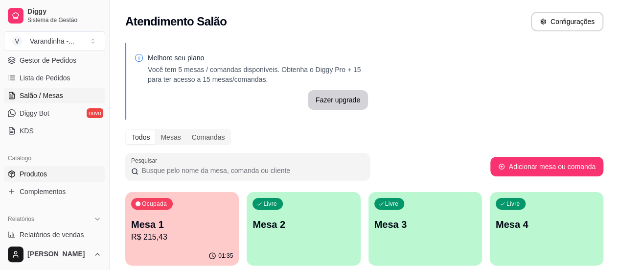
click at [46, 179] on link "Produtos" at bounding box center [54, 174] width 101 height 16
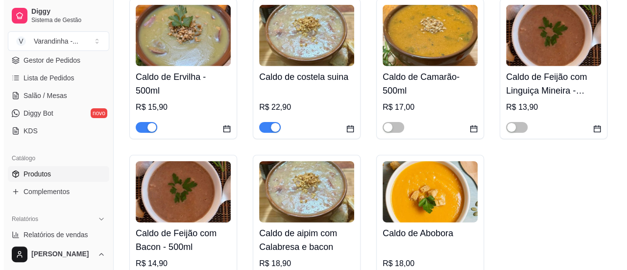
scroll to position [3329, 0]
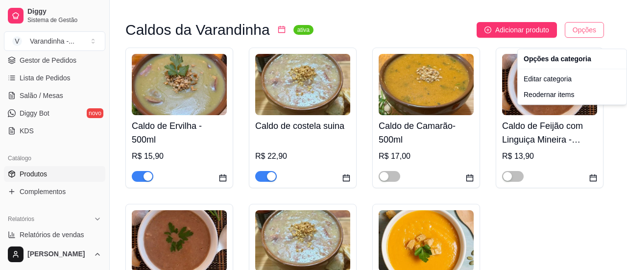
click at [550, 84] on div "Editar categoria" at bounding box center [571, 79] width 105 height 16
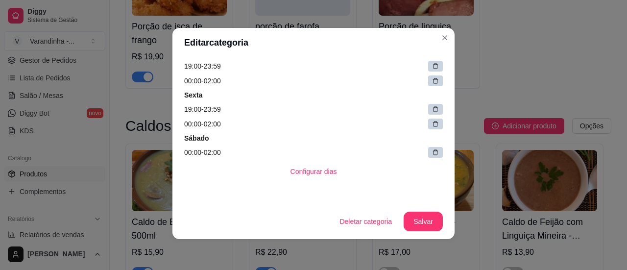
scroll to position [2, 0]
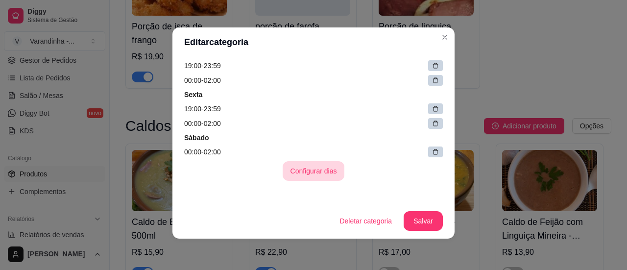
click at [300, 173] on button "Configurar dias" at bounding box center [313, 171] width 62 height 20
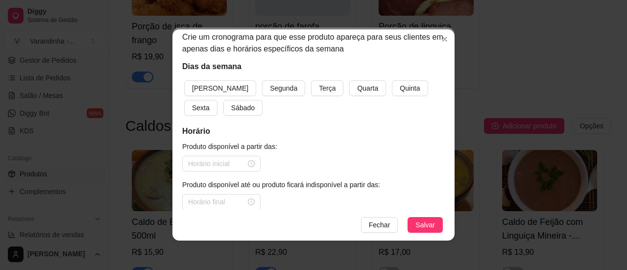
scroll to position [27, 0]
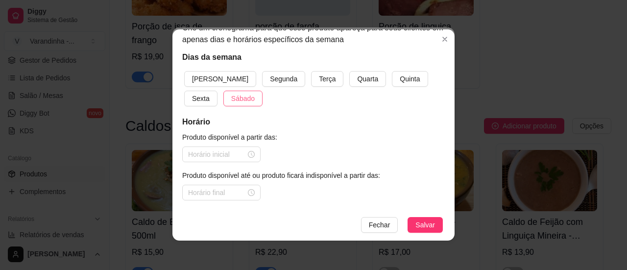
click at [231, 100] on span "Sábado" at bounding box center [243, 98] width 24 height 11
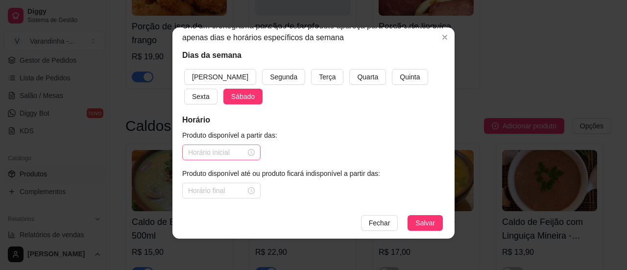
click at [226, 159] on div at bounding box center [221, 152] width 78 height 16
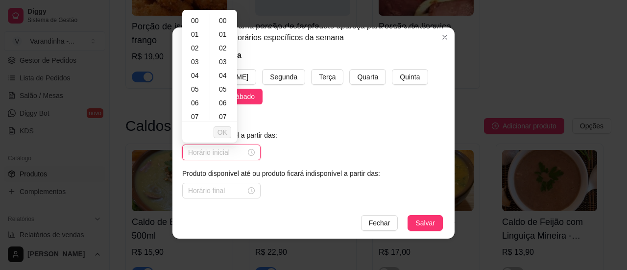
click at [227, 152] on input at bounding box center [217, 152] width 58 height 11
click at [194, 82] on div "19" at bounding box center [196, 85] width 24 height 14
type input "19:00"
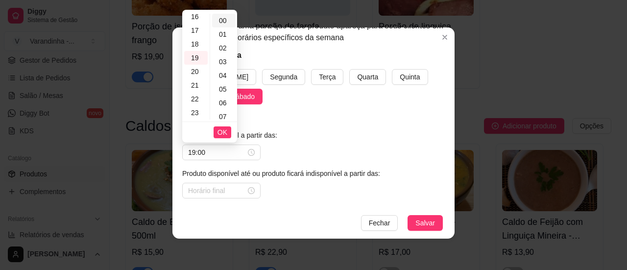
click at [219, 19] on div "00" at bounding box center [224, 21] width 24 height 14
click at [221, 130] on span "OK" at bounding box center [222, 132] width 10 height 11
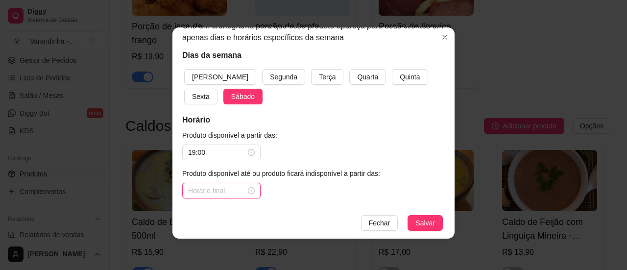
click at [212, 186] on input at bounding box center [217, 190] width 58 height 11
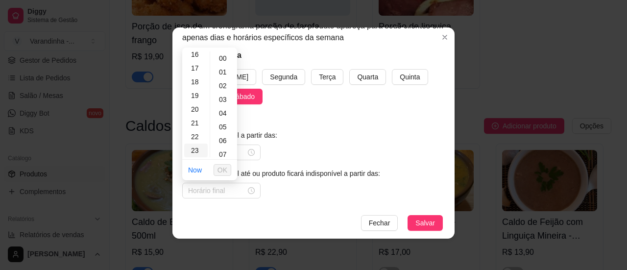
click at [190, 153] on div "23" at bounding box center [196, 150] width 24 height 14
click at [222, 154] on div "59" at bounding box center [224, 150] width 24 height 14
type input "23:59"
click at [217, 168] on span "OK" at bounding box center [222, 170] width 10 height 11
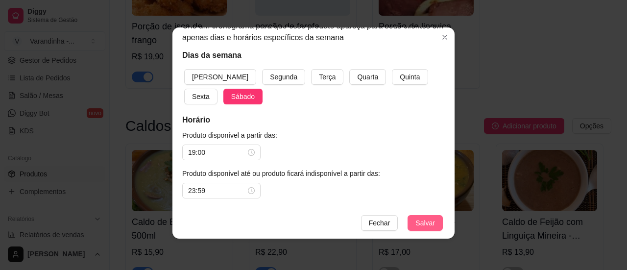
click at [409, 218] on button "Salvar" at bounding box center [424, 223] width 35 height 16
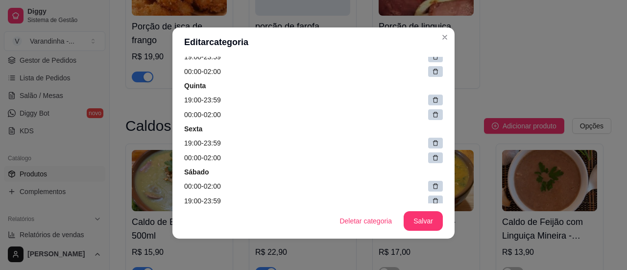
scroll to position [232, 0]
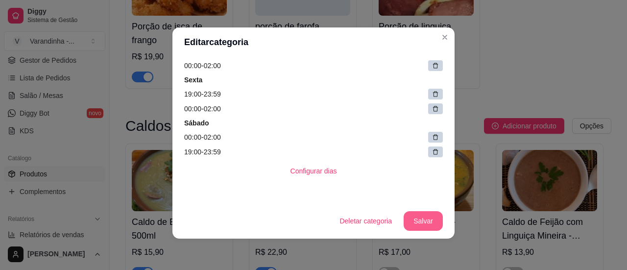
click at [421, 226] on button "Salvar" at bounding box center [422, 221] width 39 height 20
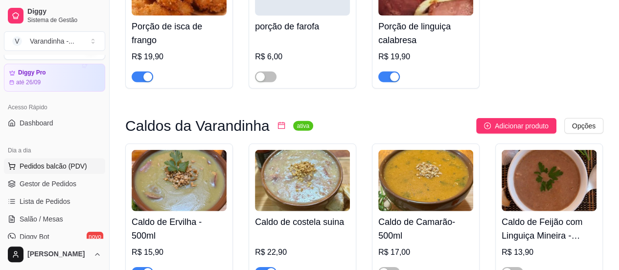
scroll to position [98, 0]
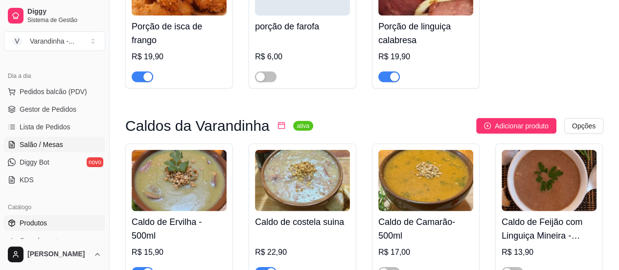
click at [47, 145] on span "Salão / Mesas" at bounding box center [42, 145] width 44 height 10
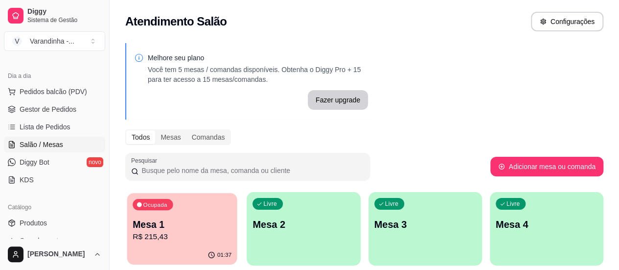
click at [160, 209] on div "Ocupada" at bounding box center [153, 204] width 40 height 11
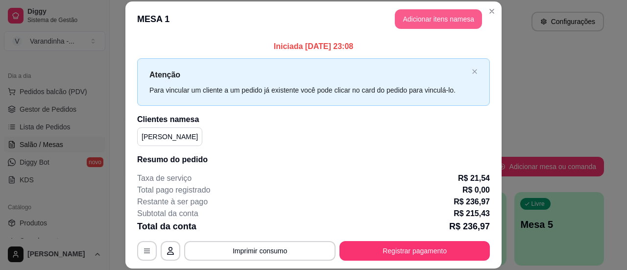
click at [413, 22] on button "Adicionar itens na mesa" at bounding box center [438, 19] width 87 height 20
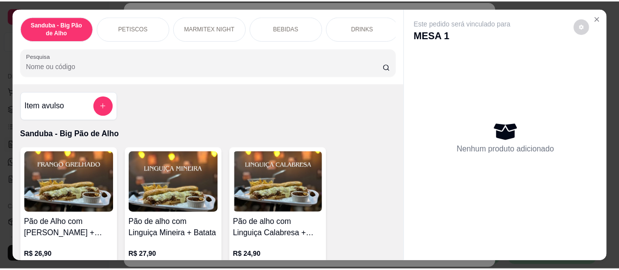
scroll to position [0, 2]
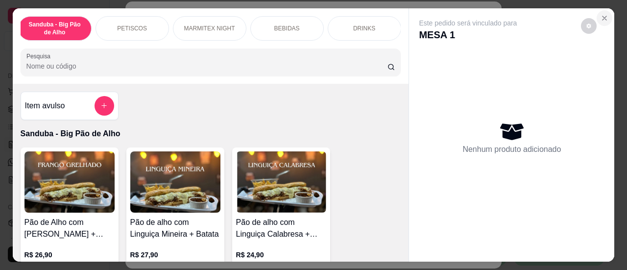
click at [605, 17] on button "Close" at bounding box center [604, 18] width 16 height 16
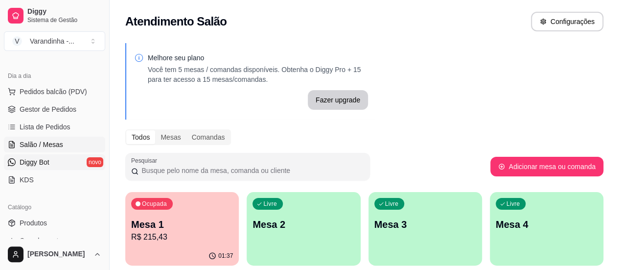
scroll to position [245, 0]
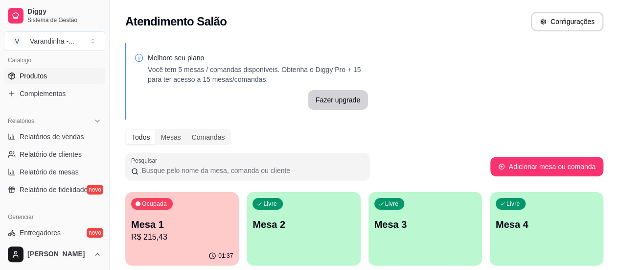
click at [65, 69] on link "Produtos" at bounding box center [54, 76] width 101 height 16
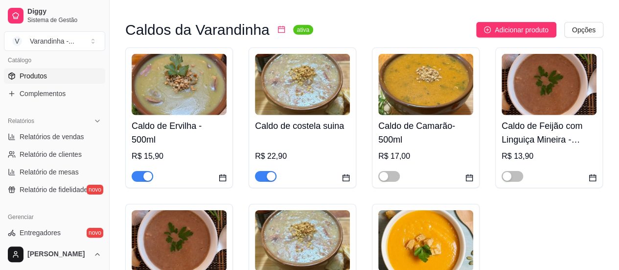
scroll to position [3378, 0]
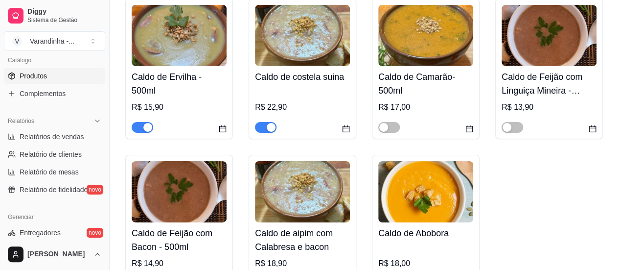
click at [268, 132] on div "button" at bounding box center [271, 127] width 9 height 9
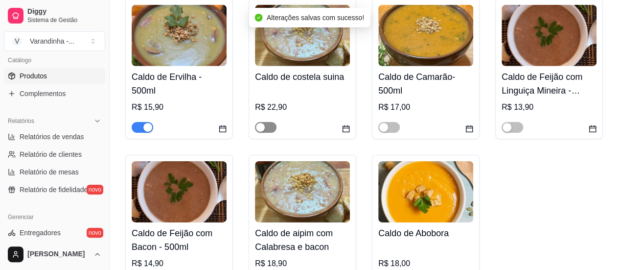
click at [268, 133] on span "button" at bounding box center [266, 127] width 22 height 11
click at [144, 132] on div "button" at bounding box center [147, 127] width 9 height 9
click at [144, 133] on span "button" at bounding box center [143, 127] width 22 height 11
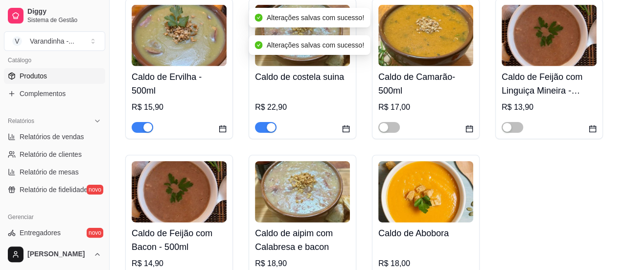
scroll to position [3525, 0]
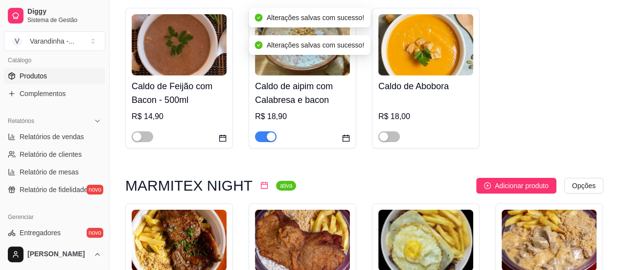
click at [268, 141] on div "button" at bounding box center [271, 136] width 9 height 9
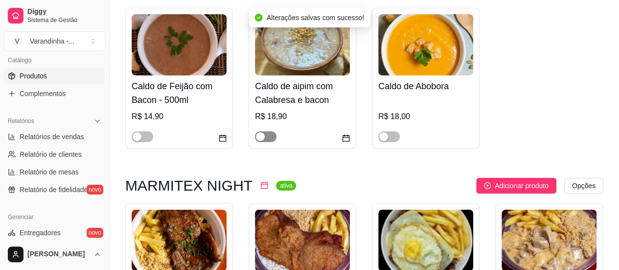
click at [268, 142] on span "button" at bounding box center [266, 136] width 22 height 11
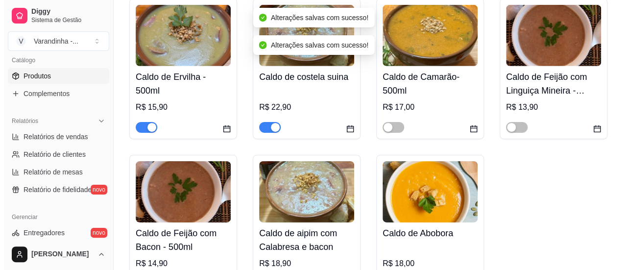
scroll to position [3329, 0]
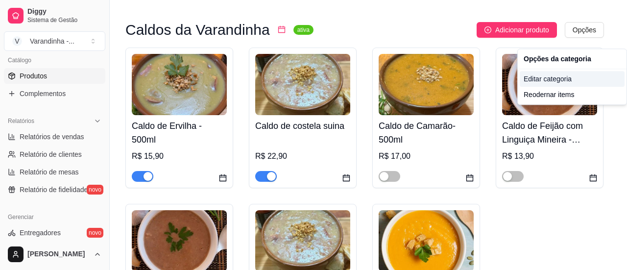
click at [553, 81] on div "Editar categoria" at bounding box center [571, 79] width 105 height 16
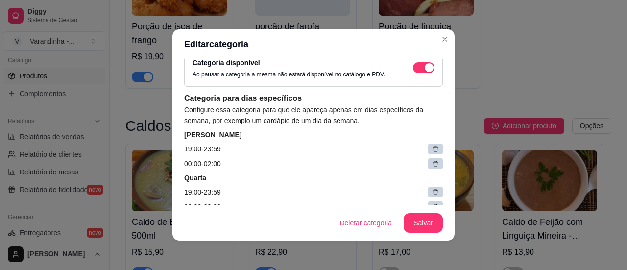
scroll to position [98, 0]
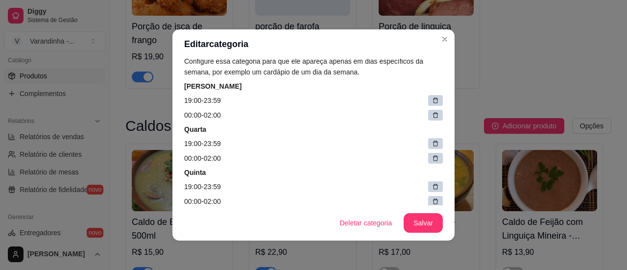
click at [432, 97] on icon at bounding box center [435, 100] width 7 height 7
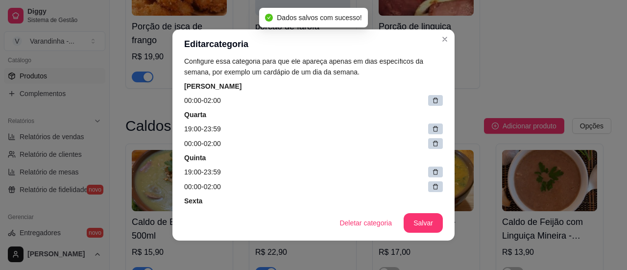
click at [433, 99] on icon at bounding box center [435, 100] width 5 height 5
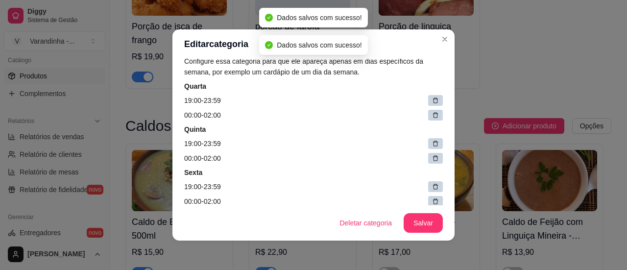
click at [433, 99] on icon at bounding box center [435, 100] width 5 height 5
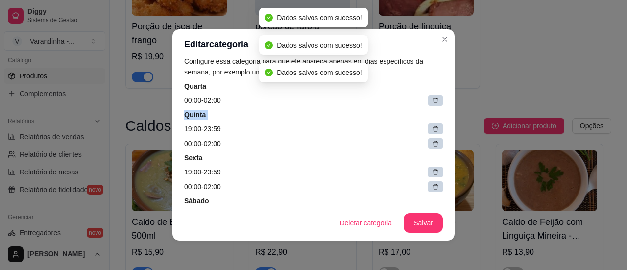
click at [433, 99] on icon at bounding box center [435, 100] width 5 height 5
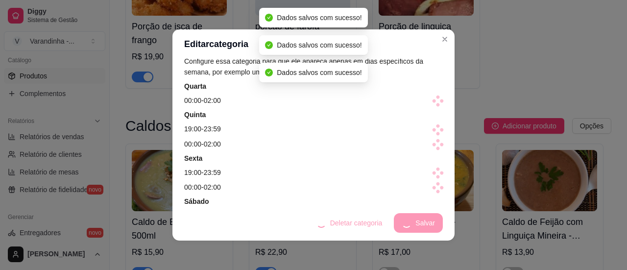
click at [431, 99] on span at bounding box center [438, 101] width 14 height 14
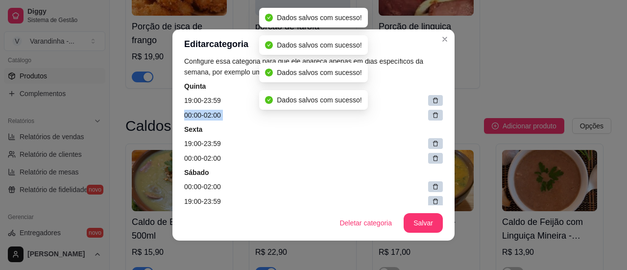
click at [433, 99] on icon at bounding box center [435, 100] width 5 height 5
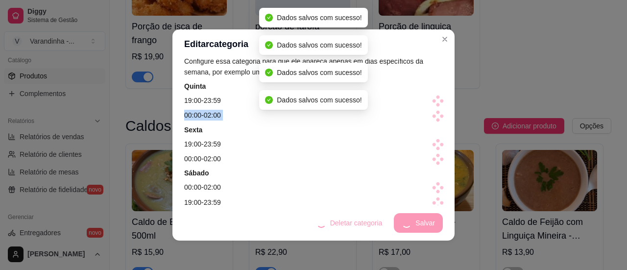
click at [431, 99] on span at bounding box center [438, 101] width 14 height 14
click at [432, 99] on span at bounding box center [437, 100] width 11 height 11
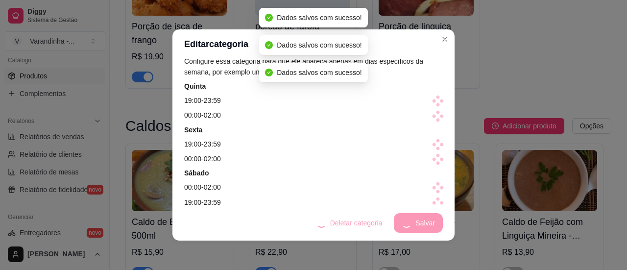
click at [431, 99] on span at bounding box center [438, 101] width 14 height 14
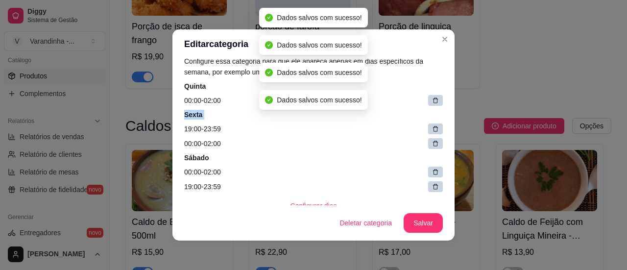
click at [433, 99] on icon at bounding box center [435, 100] width 5 height 5
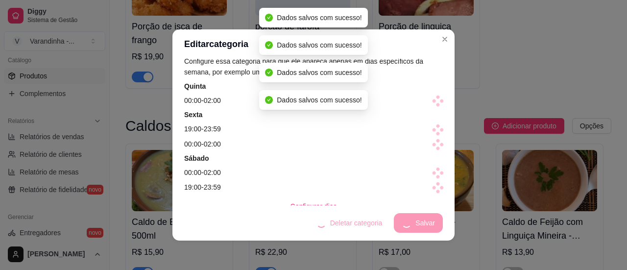
click at [431, 99] on span at bounding box center [438, 101] width 14 height 14
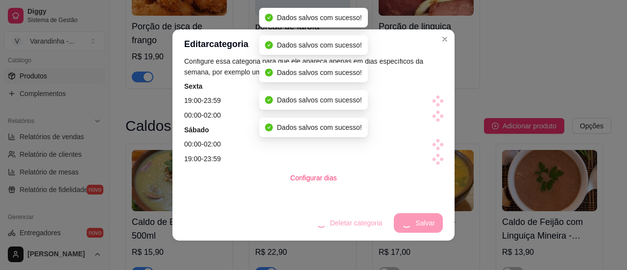
click at [432, 99] on span at bounding box center [438, 101] width 12 height 12
click at [431, 99] on span at bounding box center [438, 101] width 14 height 14
click at [425, 91] on article "Sexta" at bounding box center [313, 86] width 259 height 10
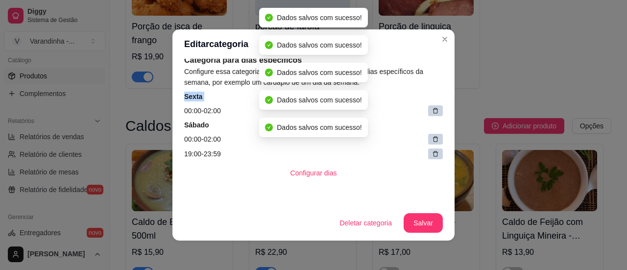
click at [425, 99] on article "Sexta" at bounding box center [313, 97] width 259 height 10
click at [428, 105] on div at bounding box center [435, 110] width 15 height 11
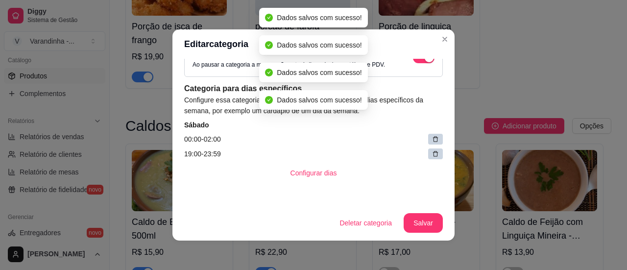
drag, startPoint x: 426, startPoint y: 109, endPoint x: 425, endPoint y: 124, distance: 14.7
click at [426, 110] on article "Configure essa categoria para que ele apareça apenas em dias específicos da sem…" at bounding box center [313, 105] width 259 height 22
click at [432, 137] on icon at bounding box center [435, 139] width 7 height 7
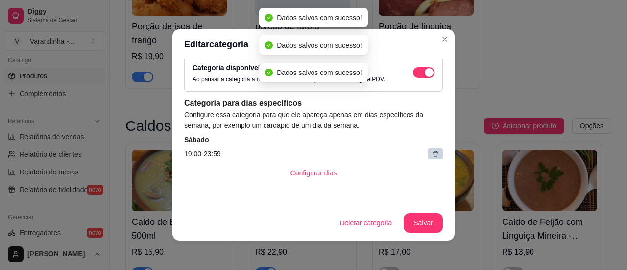
click at [432, 154] on icon at bounding box center [435, 153] width 7 height 7
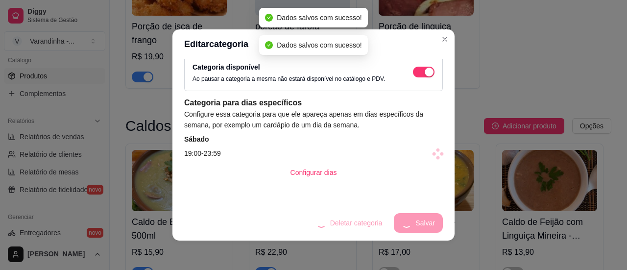
scroll to position [12, 0]
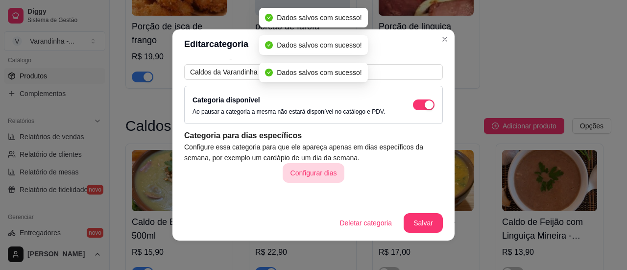
click at [313, 176] on button "Configurar dias" at bounding box center [313, 173] width 62 height 20
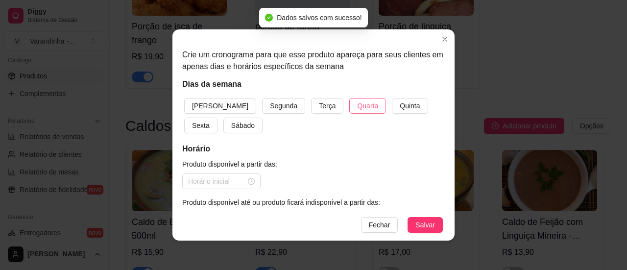
drag, startPoint x: 335, startPoint y: 99, endPoint x: 349, endPoint y: 108, distance: 16.7
click at [349, 102] on button "Quarta" at bounding box center [367, 106] width 37 height 16
click at [392, 109] on button "Quinta" at bounding box center [410, 106] width 36 height 16
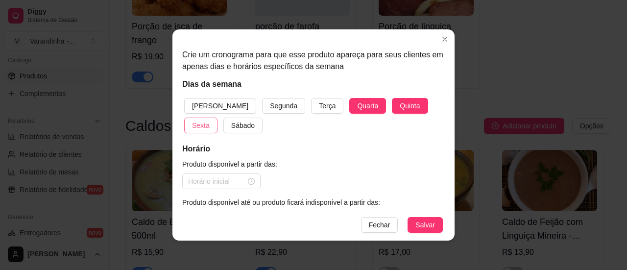
click at [210, 120] on span "Sexta" at bounding box center [201, 125] width 18 height 11
click at [223, 119] on button "Sábado" at bounding box center [242, 126] width 39 height 16
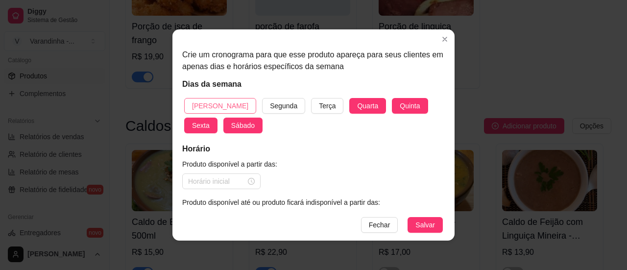
click at [211, 102] on span "[PERSON_NAME]" at bounding box center [220, 105] width 56 height 11
click at [212, 188] on div at bounding box center [221, 181] width 78 height 16
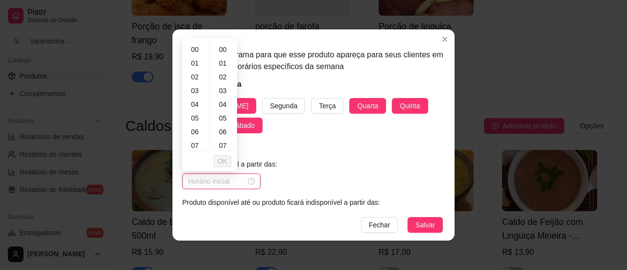
click at [212, 183] on input at bounding box center [217, 181] width 58 height 11
click at [193, 87] on div "19" at bounding box center [196, 87] width 24 height 14
type input "19:00"
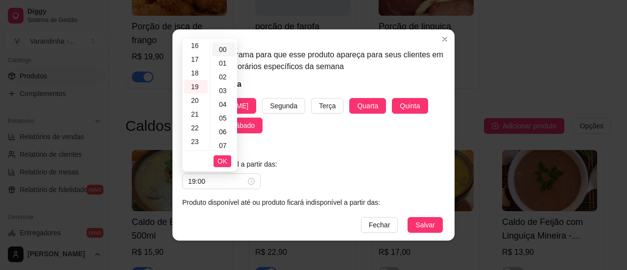
click at [216, 46] on div "00" at bounding box center [224, 50] width 24 height 14
click at [217, 164] on span "OK" at bounding box center [222, 161] width 10 height 11
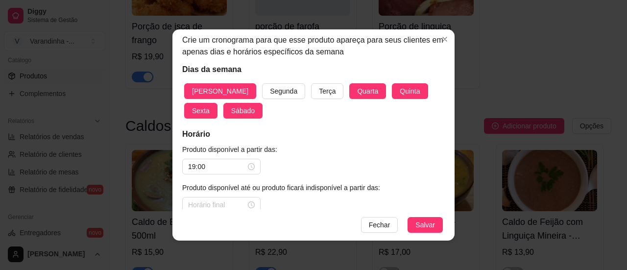
scroll to position [27, 0]
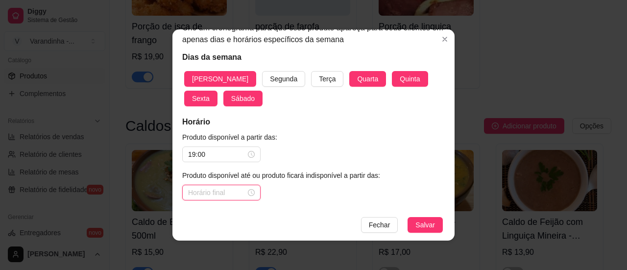
click at [205, 191] on input at bounding box center [217, 192] width 58 height 11
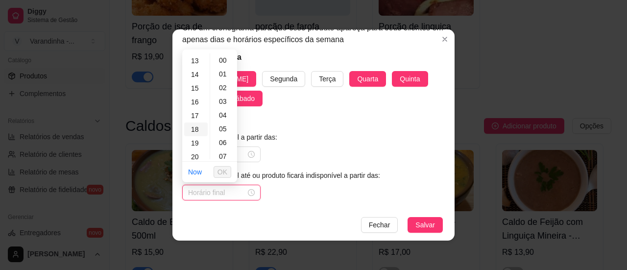
scroll to position [223, 0]
click at [189, 159] on div "00 01 02 03 04 05 06 07 08 09 10 11 12 13 14 15 16 17 18 19 20 21 22 23 00 01 0…" at bounding box center [209, 106] width 55 height 110
click at [193, 154] on div "23" at bounding box center [196, 152] width 24 height 14
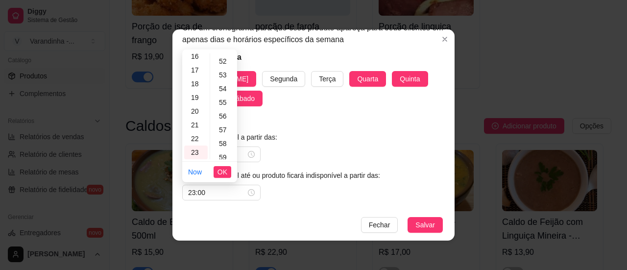
scroll to position [717, 0]
click at [217, 154] on div "59" at bounding box center [224, 152] width 24 height 14
type input "23:59"
click at [217, 171] on span "OK" at bounding box center [222, 171] width 10 height 11
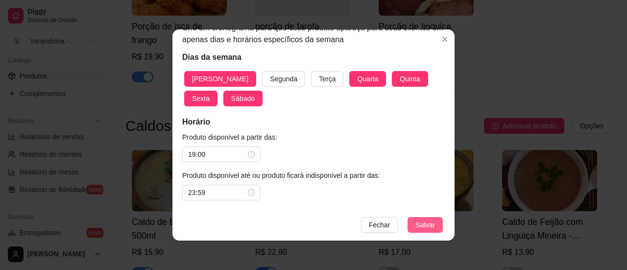
click at [432, 226] on button "Salvar" at bounding box center [424, 225] width 35 height 16
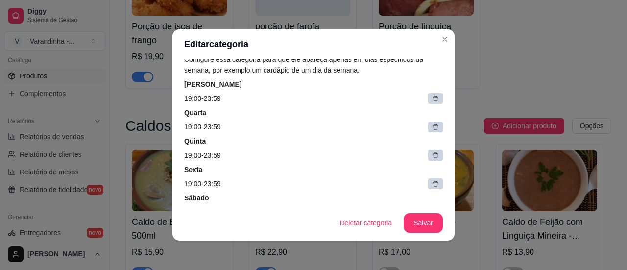
scroll to position [158, 0]
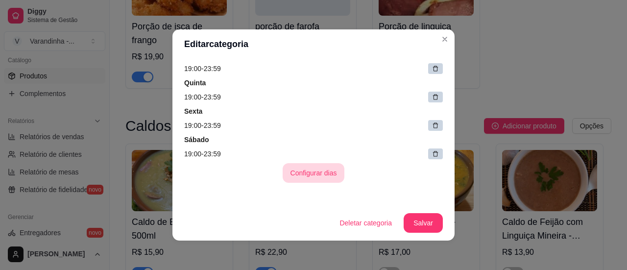
click at [300, 177] on button "Configurar dias" at bounding box center [313, 173] width 62 height 20
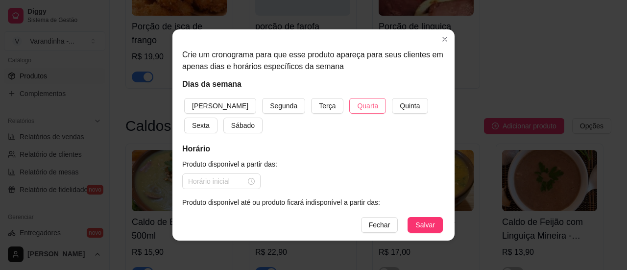
click at [357, 107] on span "Quarta" at bounding box center [367, 105] width 21 height 11
drag, startPoint x: 375, startPoint y: 113, endPoint x: 410, endPoint y: 105, distance: 36.6
click at [392, 112] on button "Quinta" at bounding box center [410, 106] width 36 height 16
click at [210, 120] on span "Sexta" at bounding box center [201, 125] width 18 height 11
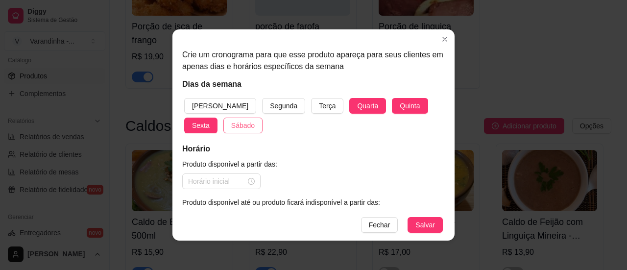
click at [231, 122] on span "Sábado" at bounding box center [243, 125] width 24 height 11
drag, startPoint x: 207, startPoint y: 108, endPoint x: 213, endPoint y: 113, distance: 8.4
click at [208, 107] on span "[PERSON_NAME]" at bounding box center [220, 105] width 56 height 11
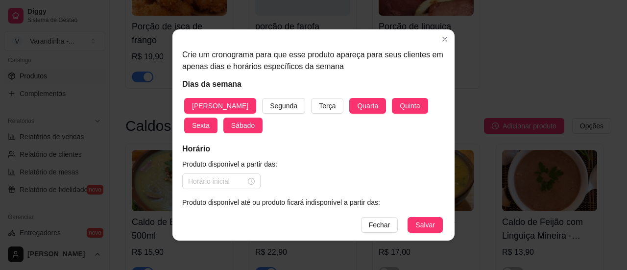
scroll to position [27, 0]
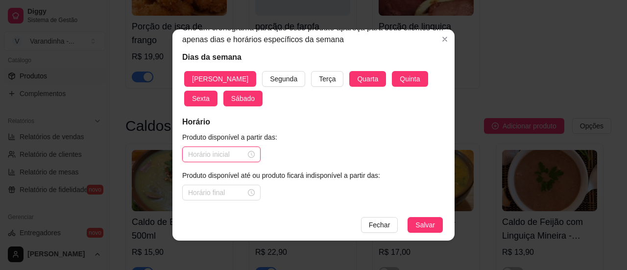
click at [222, 158] on input at bounding box center [217, 154] width 58 height 11
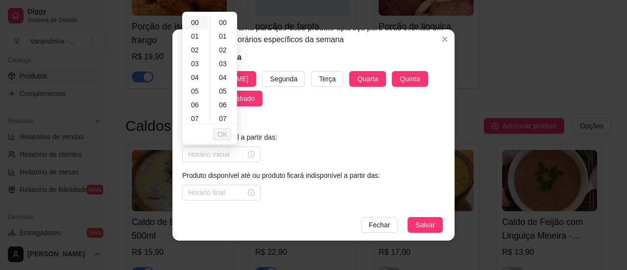
click at [187, 22] on div "00" at bounding box center [196, 23] width 24 height 14
type input "00:00"
click at [220, 25] on div "00" at bounding box center [224, 23] width 24 height 14
click at [223, 137] on button "OK" at bounding box center [222, 134] width 18 height 12
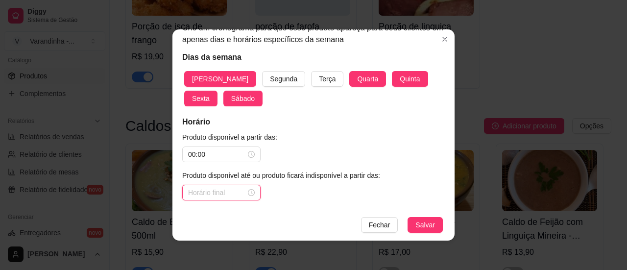
click at [211, 191] on input at bounding box center [217, 192] width 58 height 11
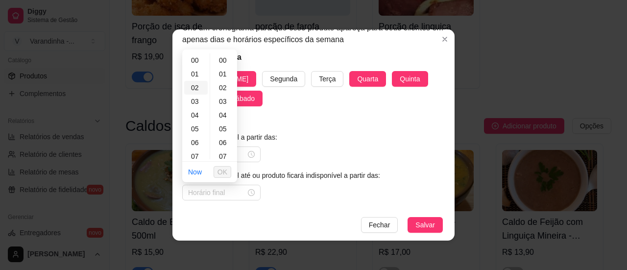
click at [195, 90] on div "02" at bounding box center [196, 88] width 24 height 14
click at [220, 138] on div "20" at bounding box center [224, 139] width 24 height 14
type input "02:20"
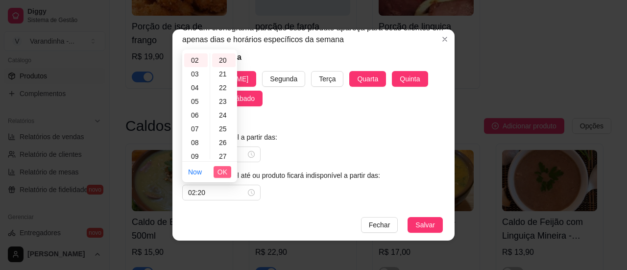
click at [221, 173] on span "OK" at bounding box center [222, 171] width 10 height 11
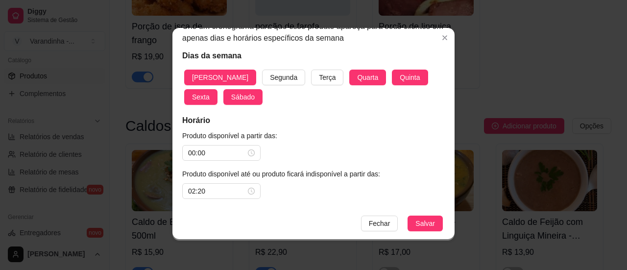
scroll to position [2, 0]
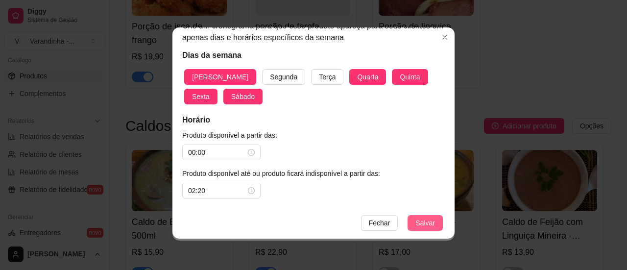
click at [418, 226] on span "Salvar" at bounding box center [425, 222] width 20 height 11
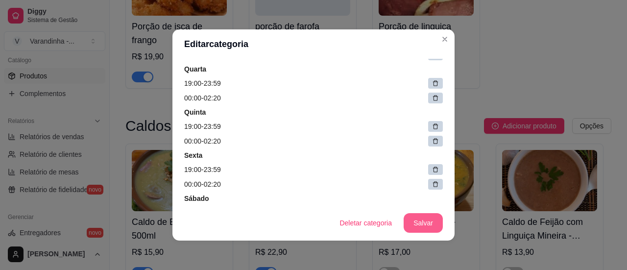
scroll to position [173, 0]
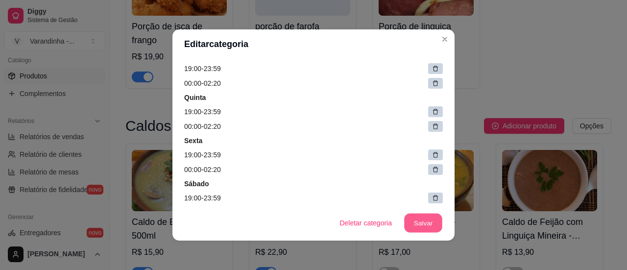
click at [418, 226] on button "Salvar" at bounding box center [423, 222] width 38 height 19
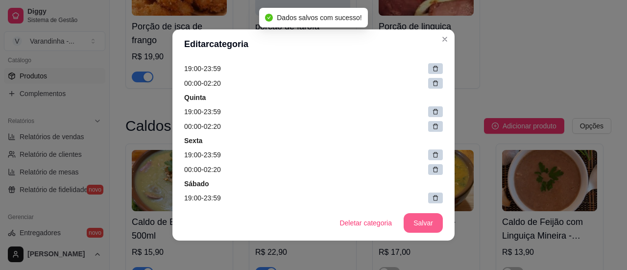
click at [418, 226] on button "Salvar" at bounding box center [422, 223] width 39 height 20
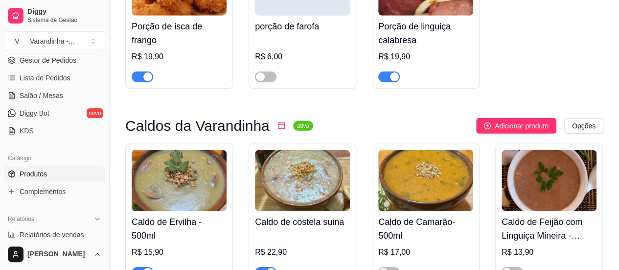
scroll to position [98, 0]
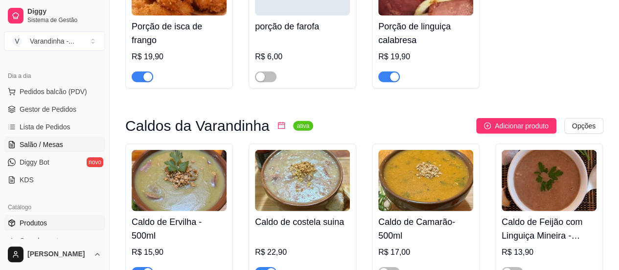
click at [55, 146] on span "Salão / Mesas" at bounding box center [42, 145] width 44 height 10
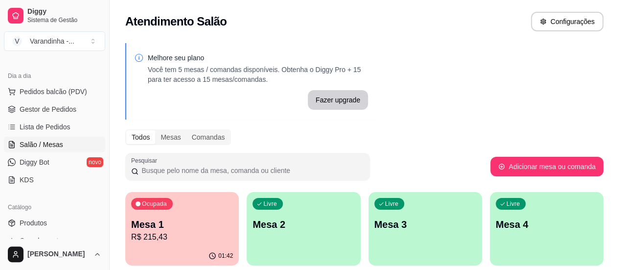
click at [173, 223] on p "Mesa 1" at bounding box center [182, 224] width 102 height 14
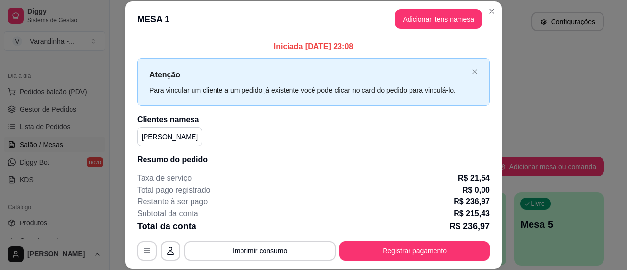
click at [419, 20] on button "Adicionar itens na mesa" at bounding box center [438, 19] width 87 height 20
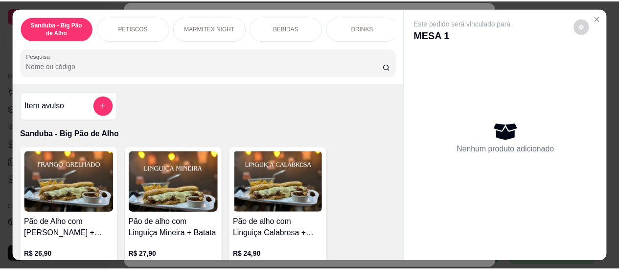
scroll to position [0, 2]
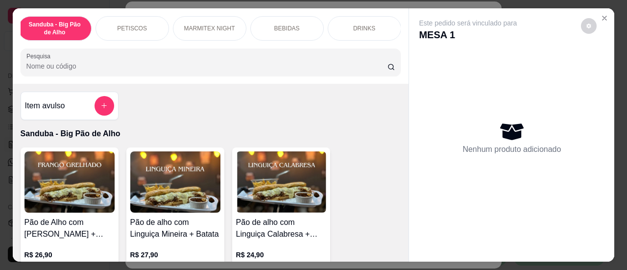
click at [108, 111] on button "add-separate-item" at bounding box center [104, 106] width 20 height 20
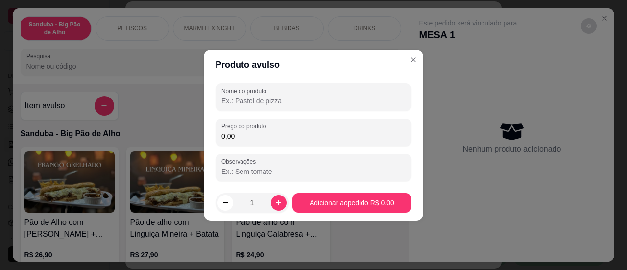
click at [263, 102] on input "Nome do produto" at bounding box center [313, 101] width 184 height 10
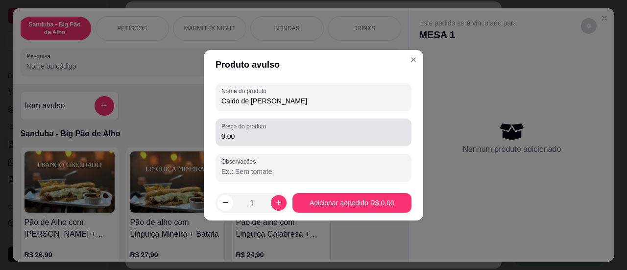
type input "Caldo de [PERSON_NAME]"
click at [257, 144] on div "Preço do produto 0,00" at bounding box center [313, 131] width 196 height 27
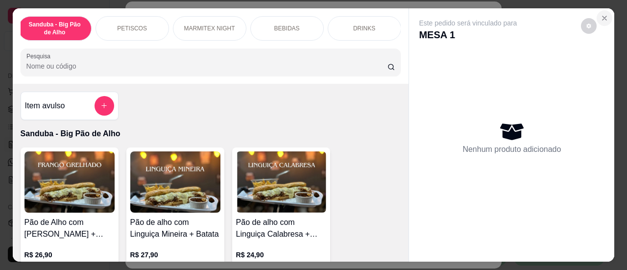
click at [608, 13] on button "Close" at bounding box center [604, 18] width 16 height 16
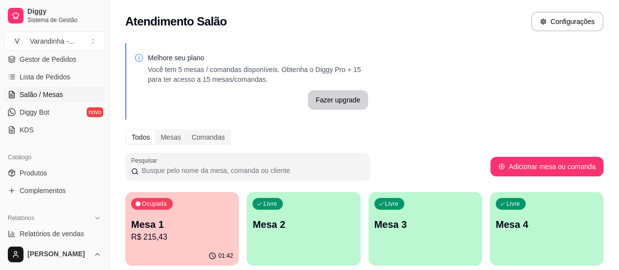
scroll to position [196, 0]
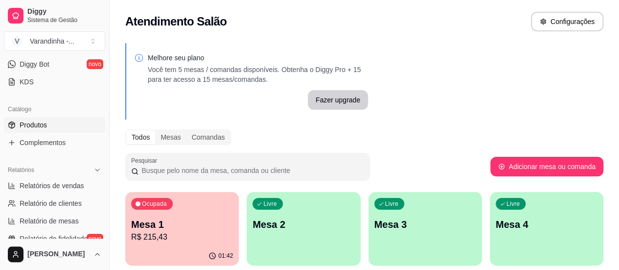
click at [33, 128] on span "Produtos" at bounding box center [33, 125] width 27 height 10
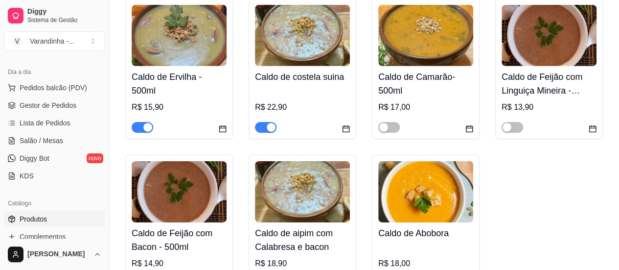
scroll to position [49, 0]
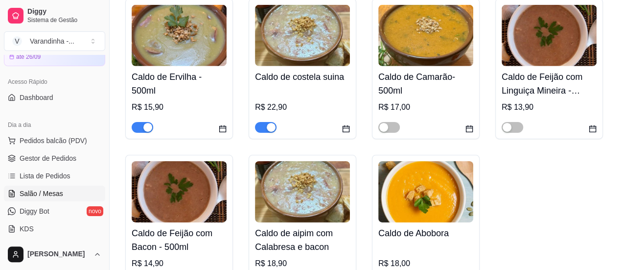
click at [54, 194] on span "Salão / Mesas" at bounding box center [42, 193] width 44 height 10
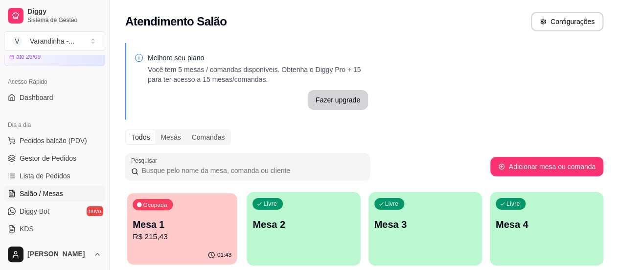
click at [181, 224] on p "Mesa 1" at bounding box center [182, 224] width 99 height 13
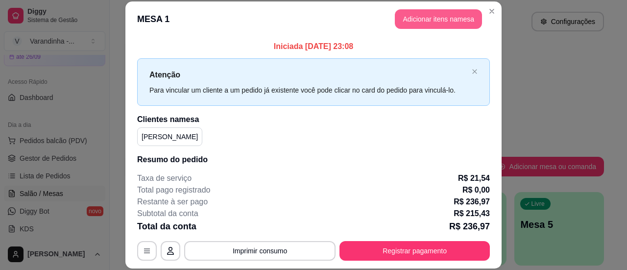
click at [430, 18] on button "Adicionar itens na mesa" at bounding box center [438, 19] width 87 height 20
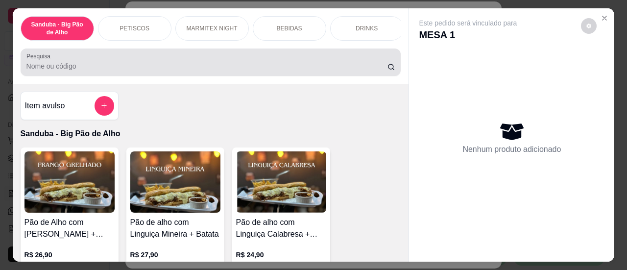
click at [115, 72] on div at bounding box center [210, 62] width 369 height 20
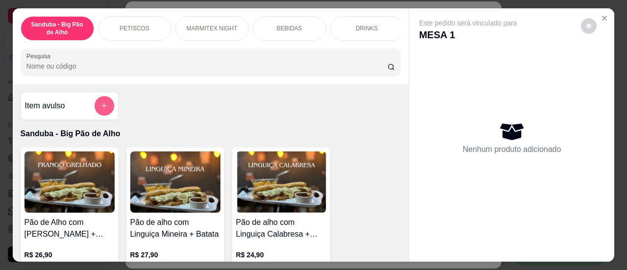
click at [97, 100] on button "add-separate-item" at bounding box center [104, 106] width 20 height 20
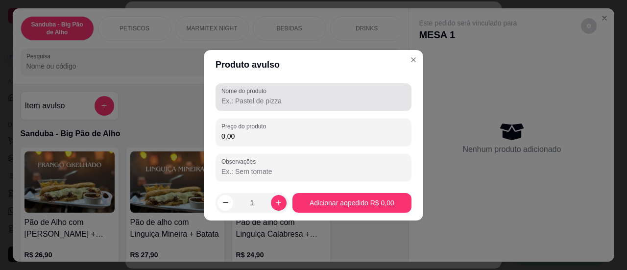
click at [246, 103] on input "Nome do produto" at bounding box center [313, 101] width 184 height 10
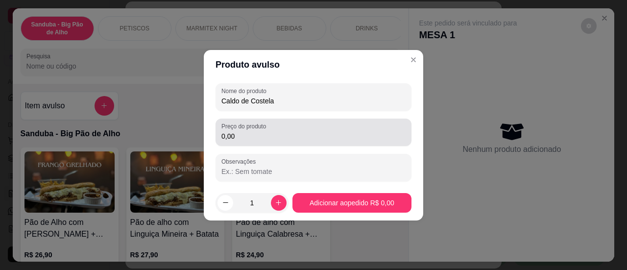
type input "Caldo de Costela"
click at [259, 142] on div "Preço do produto 0,00" at bounding box center [313, 131] width 196 height 27
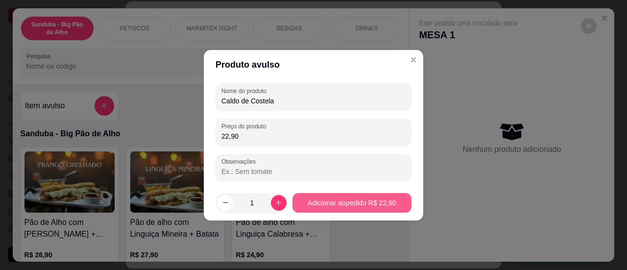
type input "22,90"
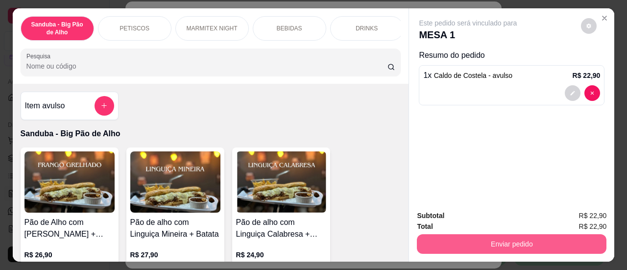
click at [453, 235] on button "Enviar pedido" at bounding box center [511, 244] width 189 height 20
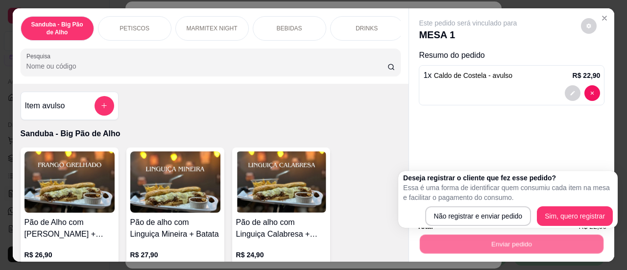
click at [557, 206] on div "Deseja registrar o cliente que fez esse pedido? Essa é uma forma de identificar…" at bounding box center [508, 199] width 210 height 53
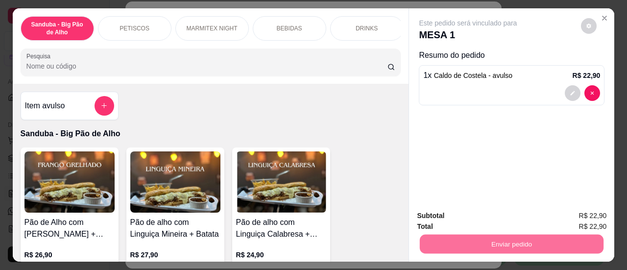
click at [565, 222] on button "Sim, quero registrar" at bounding box center [572, 216] width 73 height 19
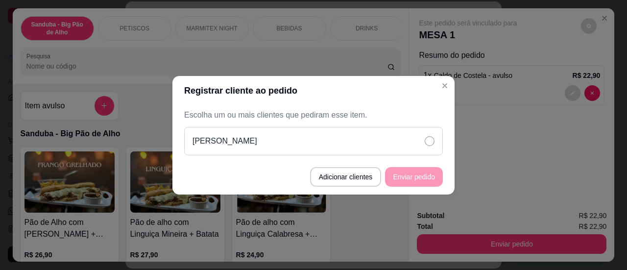
click at [357, 141] on div "[PERSON_NAME]" at bounding box center [313, 141] width 259 height 28
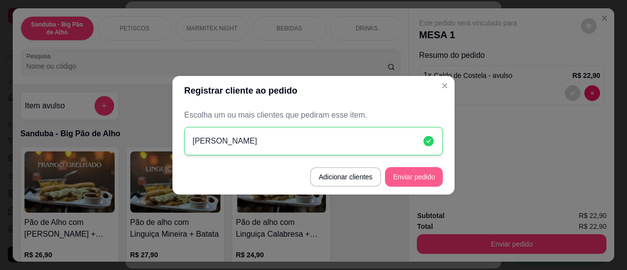
click at [418, 176] on button "Enviar pedido" at bounding box center [414, 177] width 58 height 20
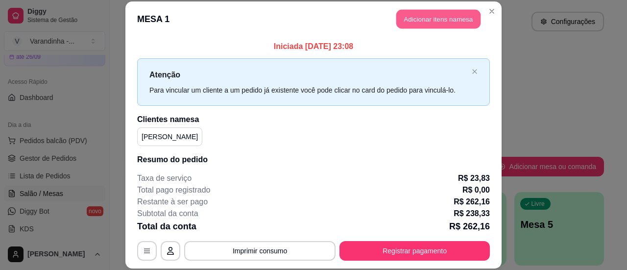
click at [444, 19] on button "Adicionar itens na mesa" at bounding box center [438, 18] width 84 height 19
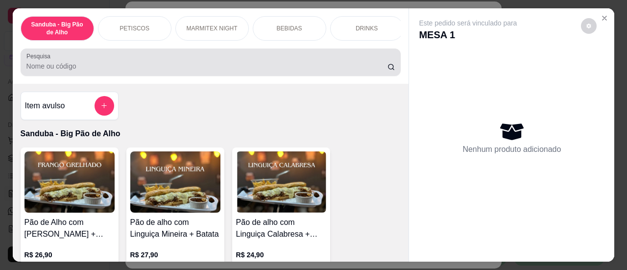
click at [153, 63] on div at bounding box center [210, 62] width 369 height 20
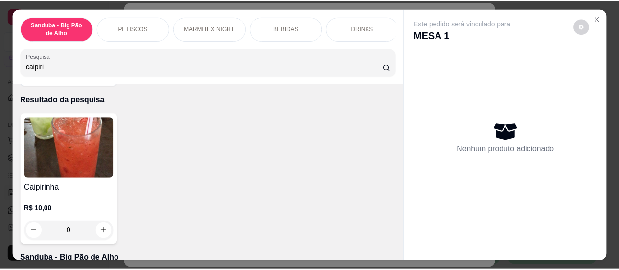
scroll to position [49, 0]
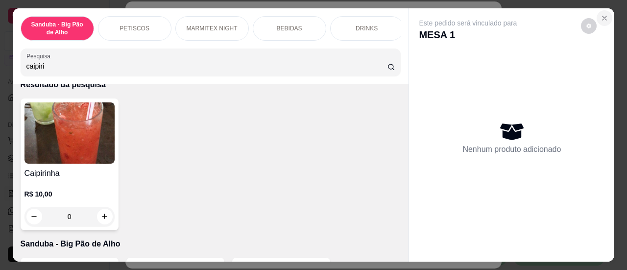
type input "caipiri"
click at [606, 16] on button "Close" at bounding box center [604, 18] width 16 height 16
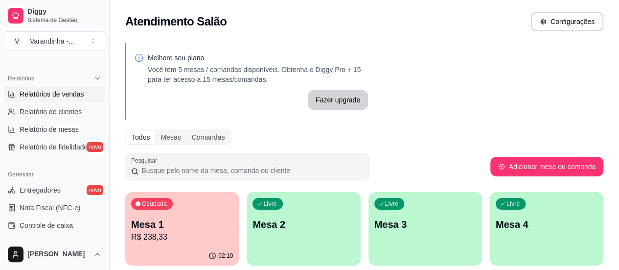
scroll to position [196, 0]
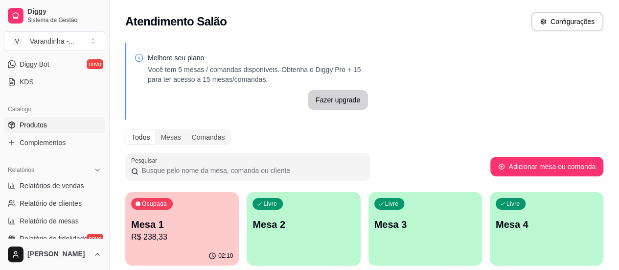
click at [38, 118] on link "Produtos" at bounding box center [54, 125] width 101 height 16
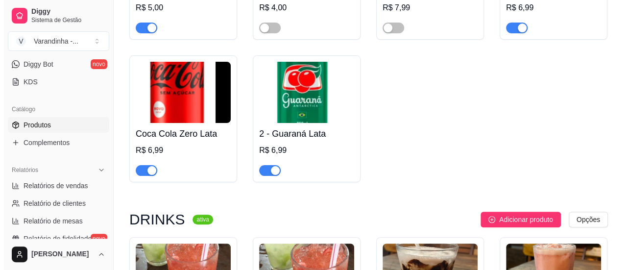
scroll to position [5728, 0]
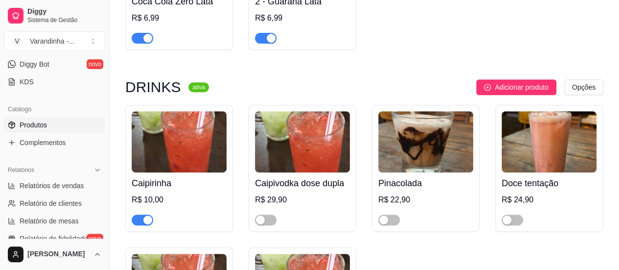
click at [156, 176] on h4 "Caipirinha" at bounding box center [179, 183] width 95 height 14
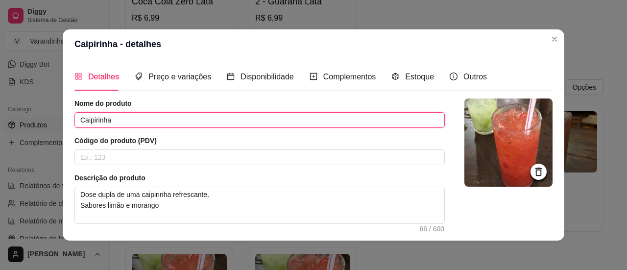
click at [155, 125] on input "Caipirinha" at bounding box center [259, 120] width 370 height 16
type input "Caipirinha dose dupla"
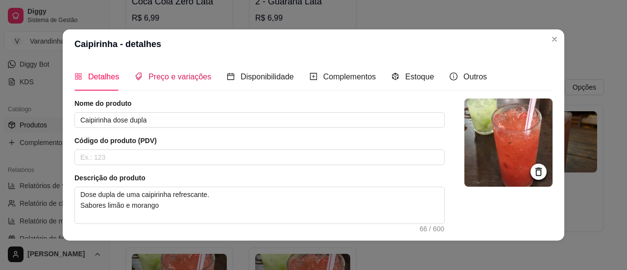
click at [156, 82] on div "Preço e variações" at bounding box center [173, 77] width 76 height 12
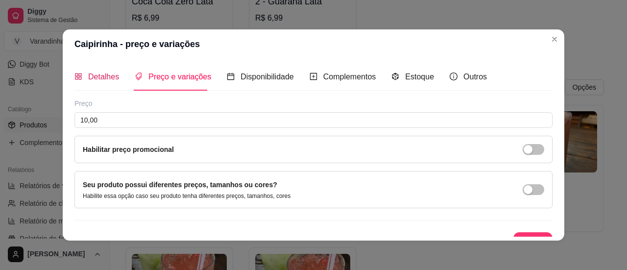
click at [88, 73] on span "Detalhes" at bounding box center [103, 76] width 31 height 8
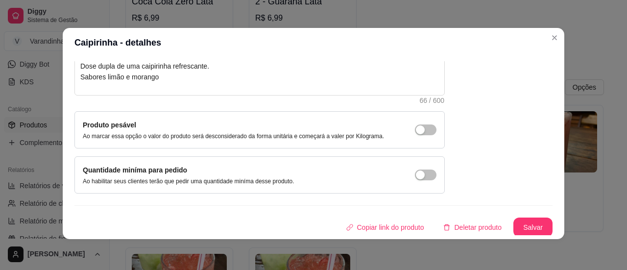
scroll to position [2, 0]
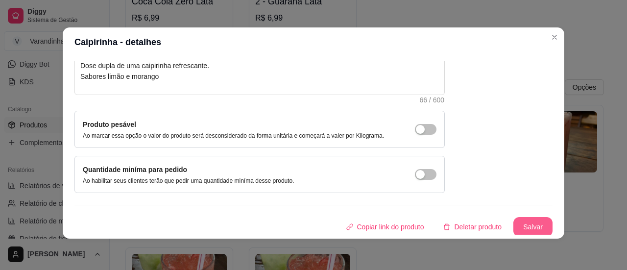
click at [517, 223] on button "Salvar" at bounding box center [532, 227] width 39 height 20
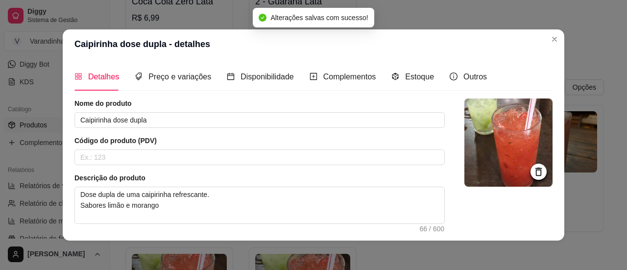
scroll to position [0, 0]
click at [186, 80] on span "Preço e variações" at bounding box center [179, 76] width 63 height 8
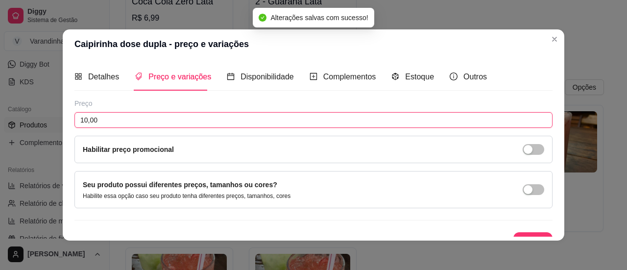
click at [166, 124] on input "10,00" at bounding box center [313, 120] width 478 height 16
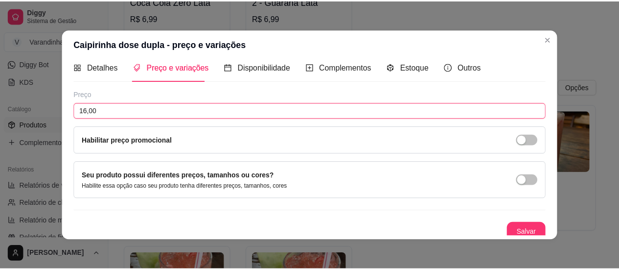
scroll to position [14, 0]
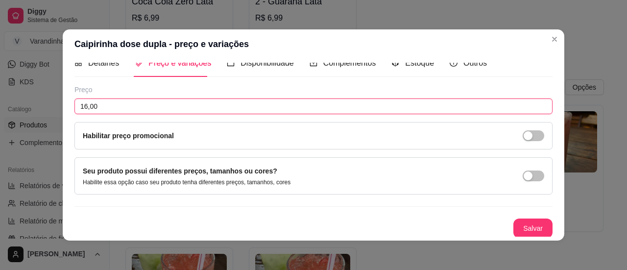
type input "16,00"
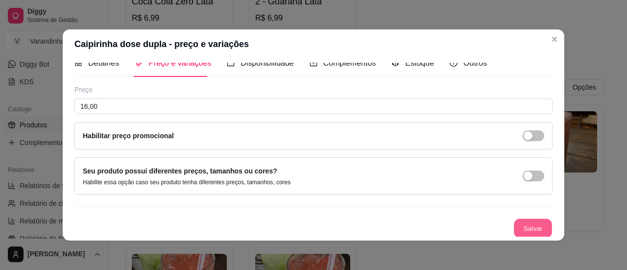
click at [514, 224] on button "Salvar" at bounding box center [533, 228] width 38 height 19
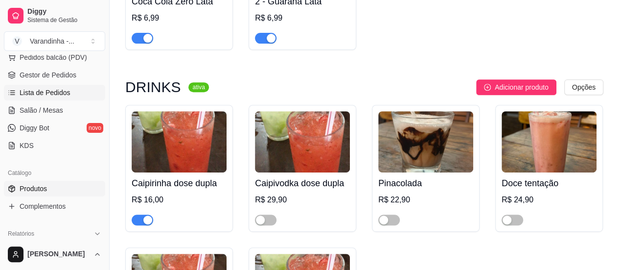
scroll to position [98, 0]
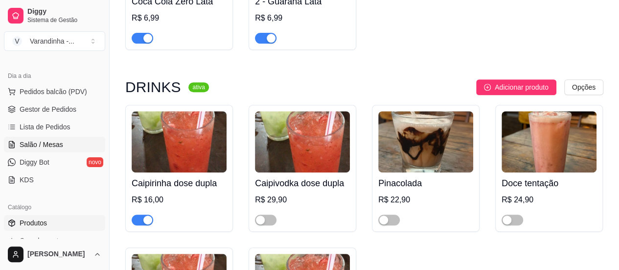
click at [40, 145] on span "Salão / Mesas" at bounding box center [42, 145] width 44 height 10
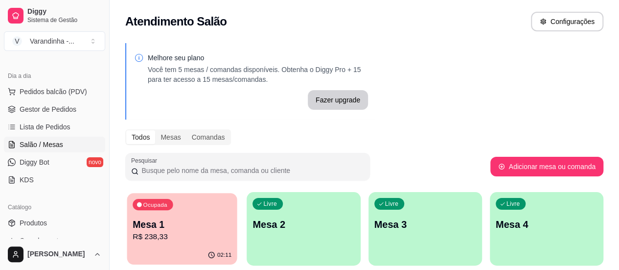
click at [188, 228] on p "Mesa 1" at bounding box center [182, 224] width 99 height 13
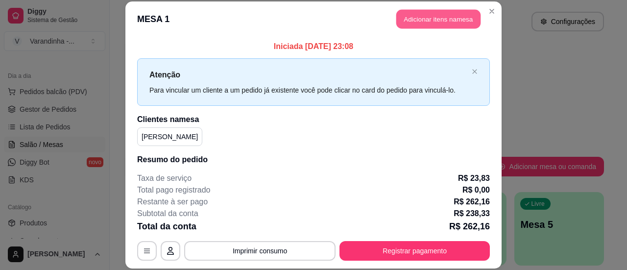
click at [434, 25] on button "Adicionar itens na mesa" at bounding box center [438, 18] width 84 height 19
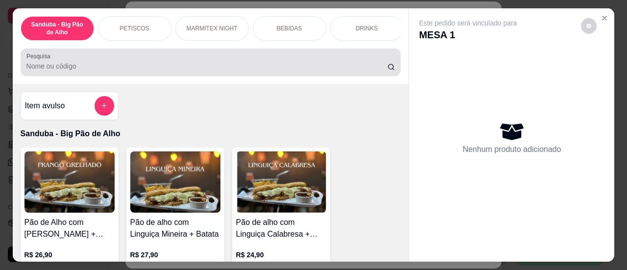
click at [218, 76] on div "Pesquisa" at bounding box center [211, 61] width 380 height 27
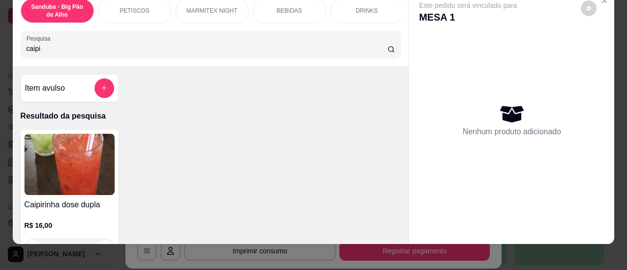
scroll to position [27, 0]
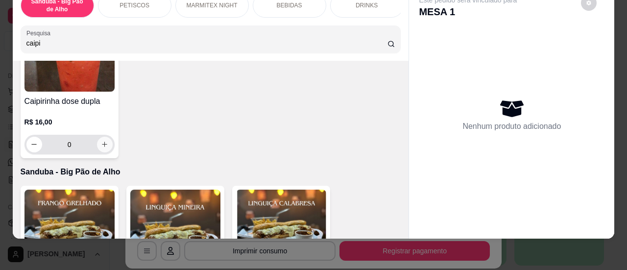
type input "caipi"
click at [102, 143] on icon "increase-product-quantity" at bounding box center [104, 143] width 5 height 5
type input "1"
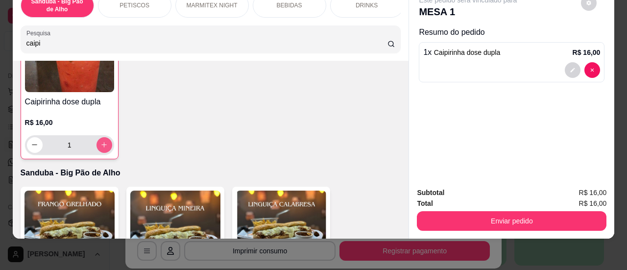
scroll to position [98, 0]
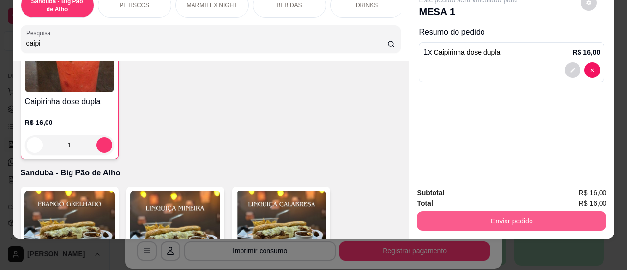
click at [504, 213] on button "Enviar pedido" at bounding box center [511, 221] width 189 height 20
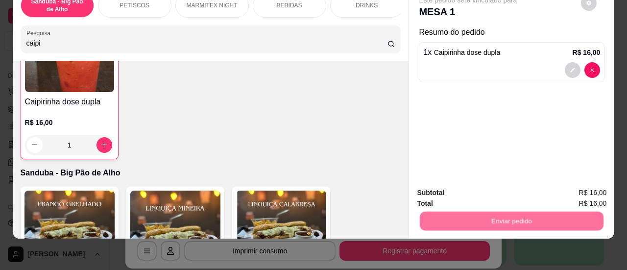
click at [570, 189] on button "Sim, quero registrar" at bounding box center [572, 189] width 71 height 18
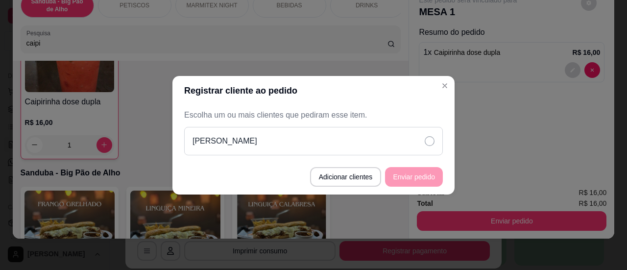
click at [427, 142] on icon at bounding box center [429, 141] width 10 height 10
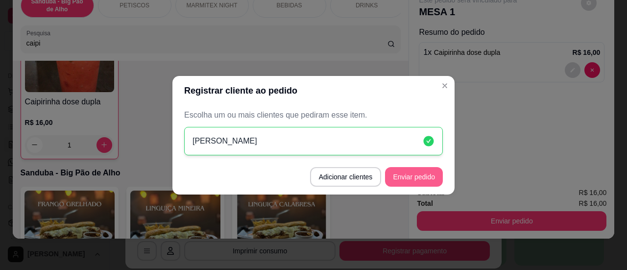
click at [416, 177] on button "Enviar pedido" at bounding box center [414, 177] width 58 height 20
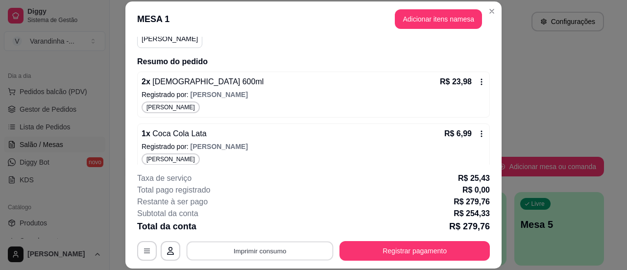
click at [280, 249] on button "Imprimir consumo" at bounding box center [260, 250] width 147 height 19
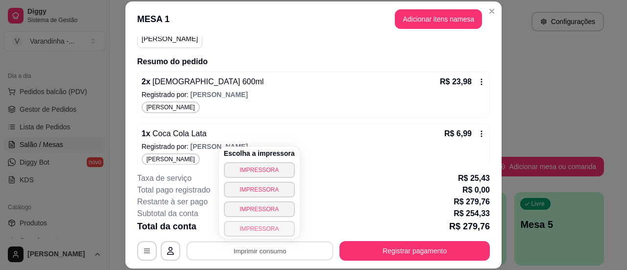
click at [267, 226] on button "IMPRESSORA" at bounding box center [259, 229] width 71 height 16
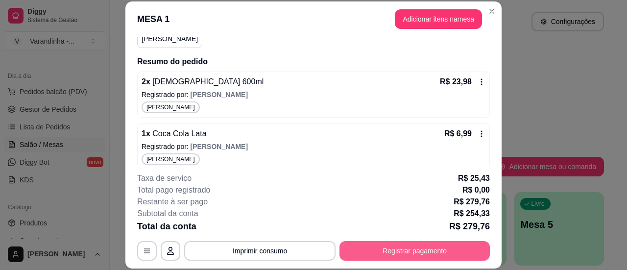
click at [365, 253] on button "Registrar pagamento" at bounding box center [414, 251] width 150 height 20
